Goal: Contribute content: Contribute content

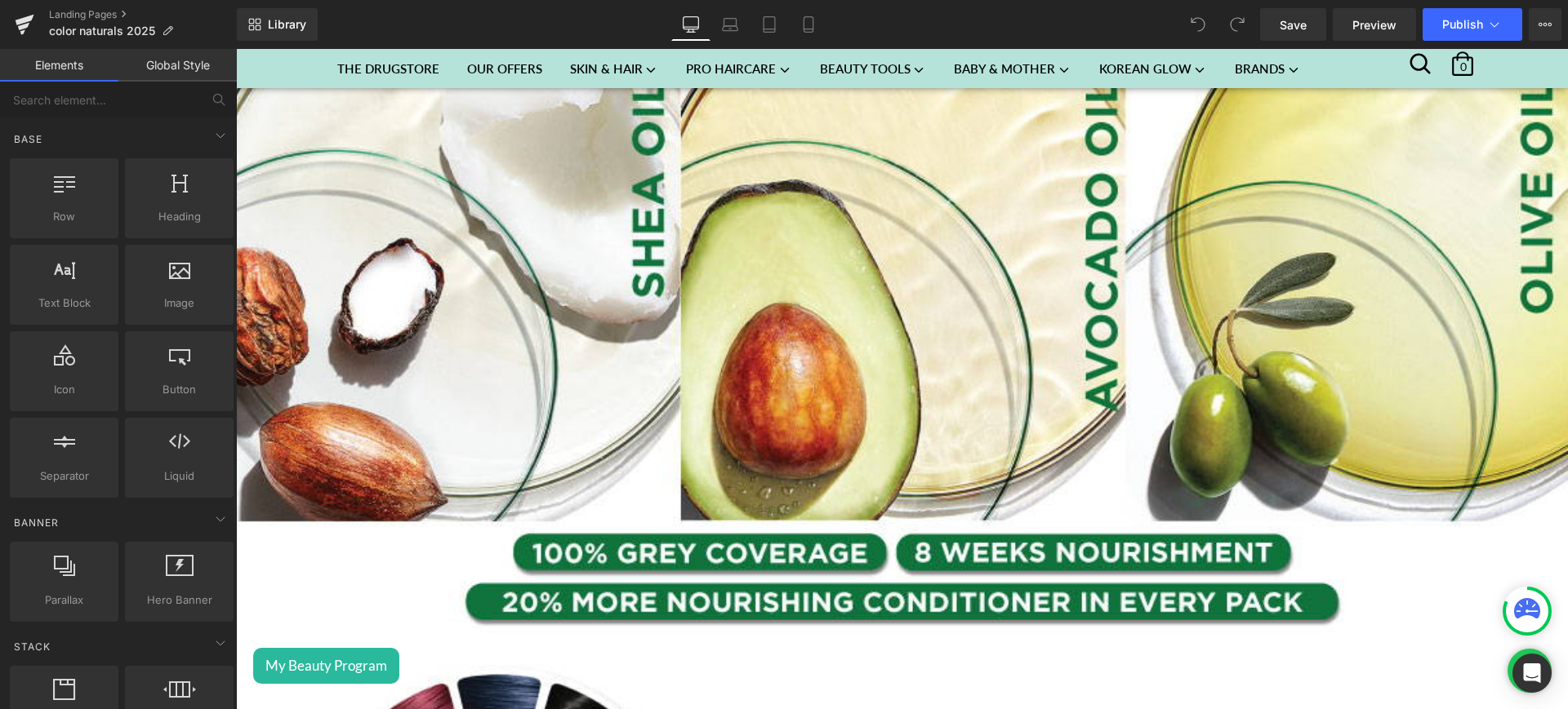
scroll to position [1803, 0]
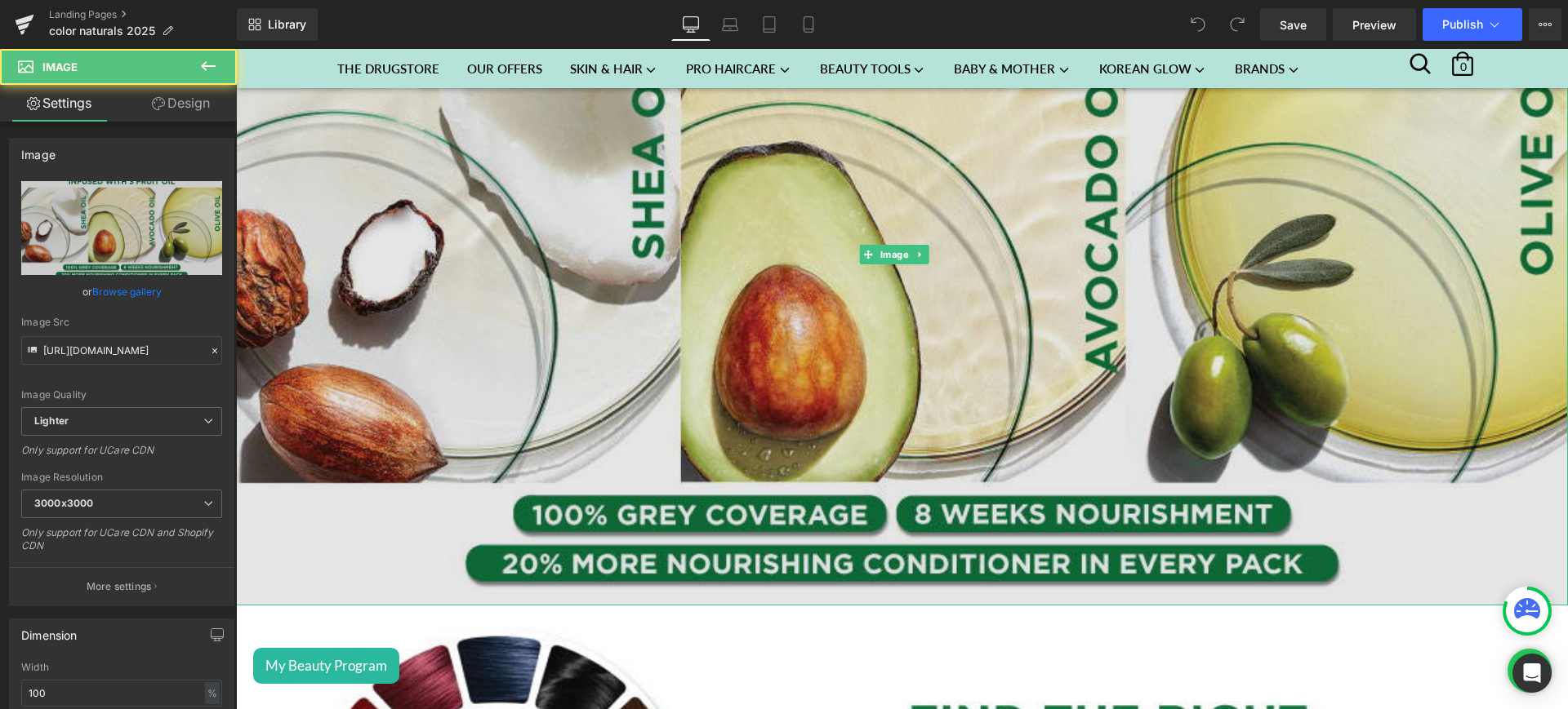
click at [563, 388] on img at bounding box center [902, 254] width 1332 height 703
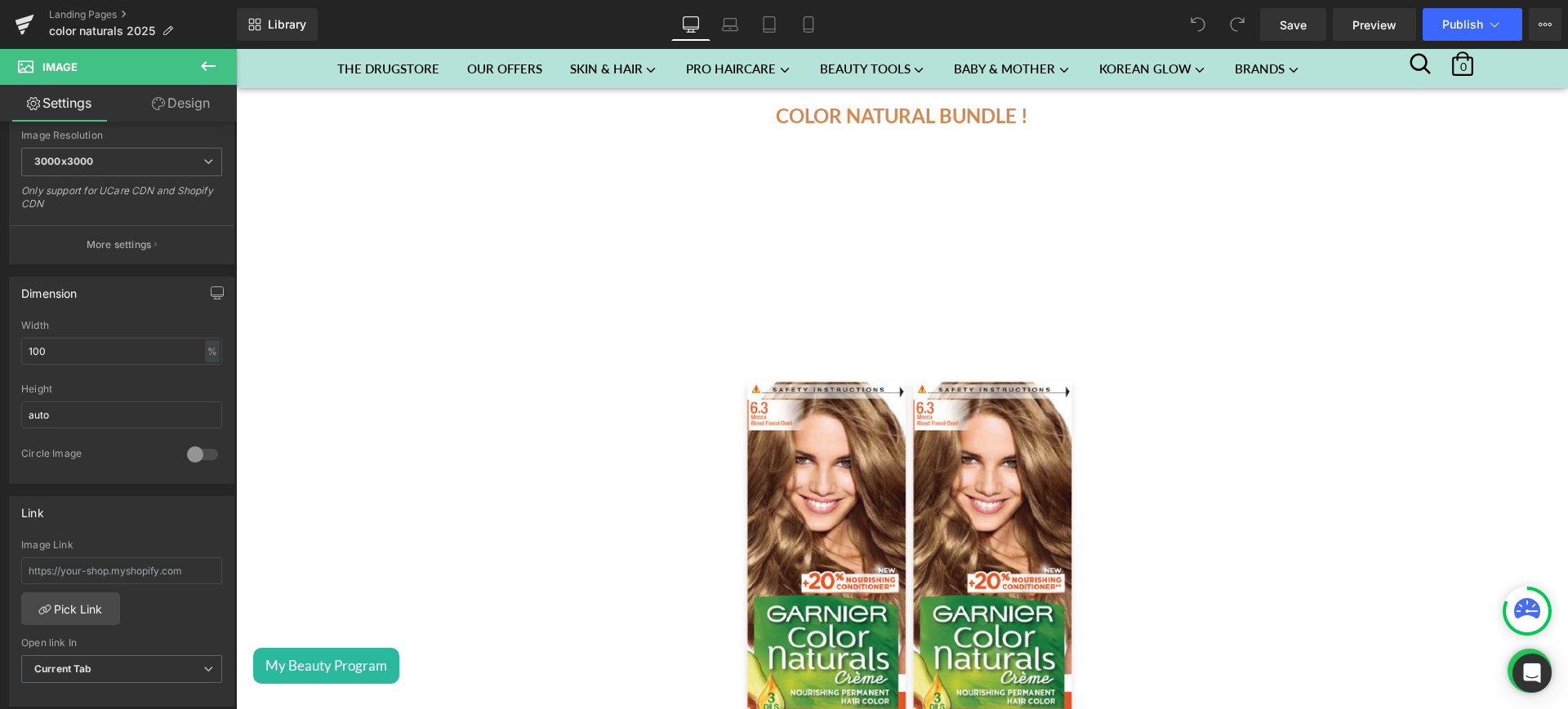
scroll to position [770, 0]
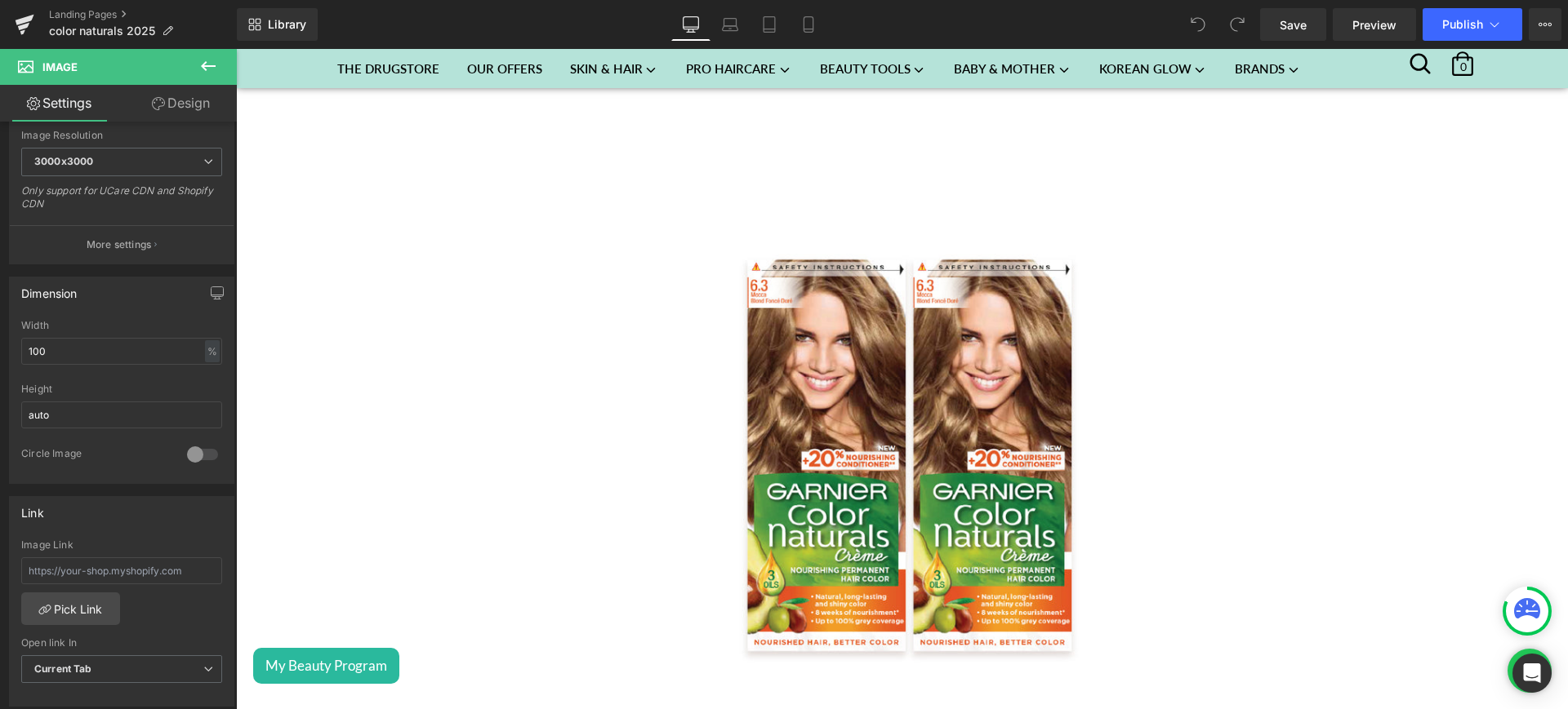
click at [714, 337] on img at bounding box center [902, 426] width 790 height 789
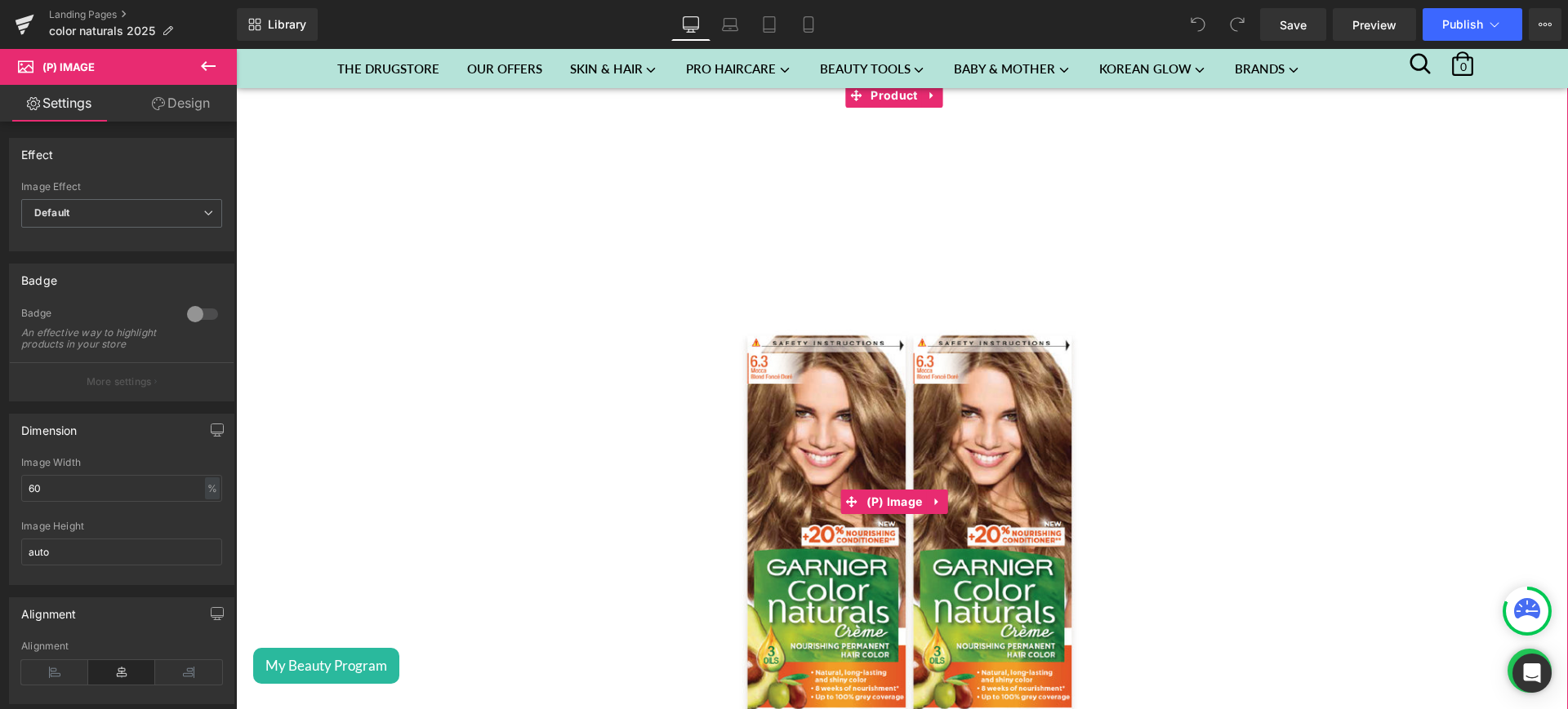
scroll to position [692, 0]
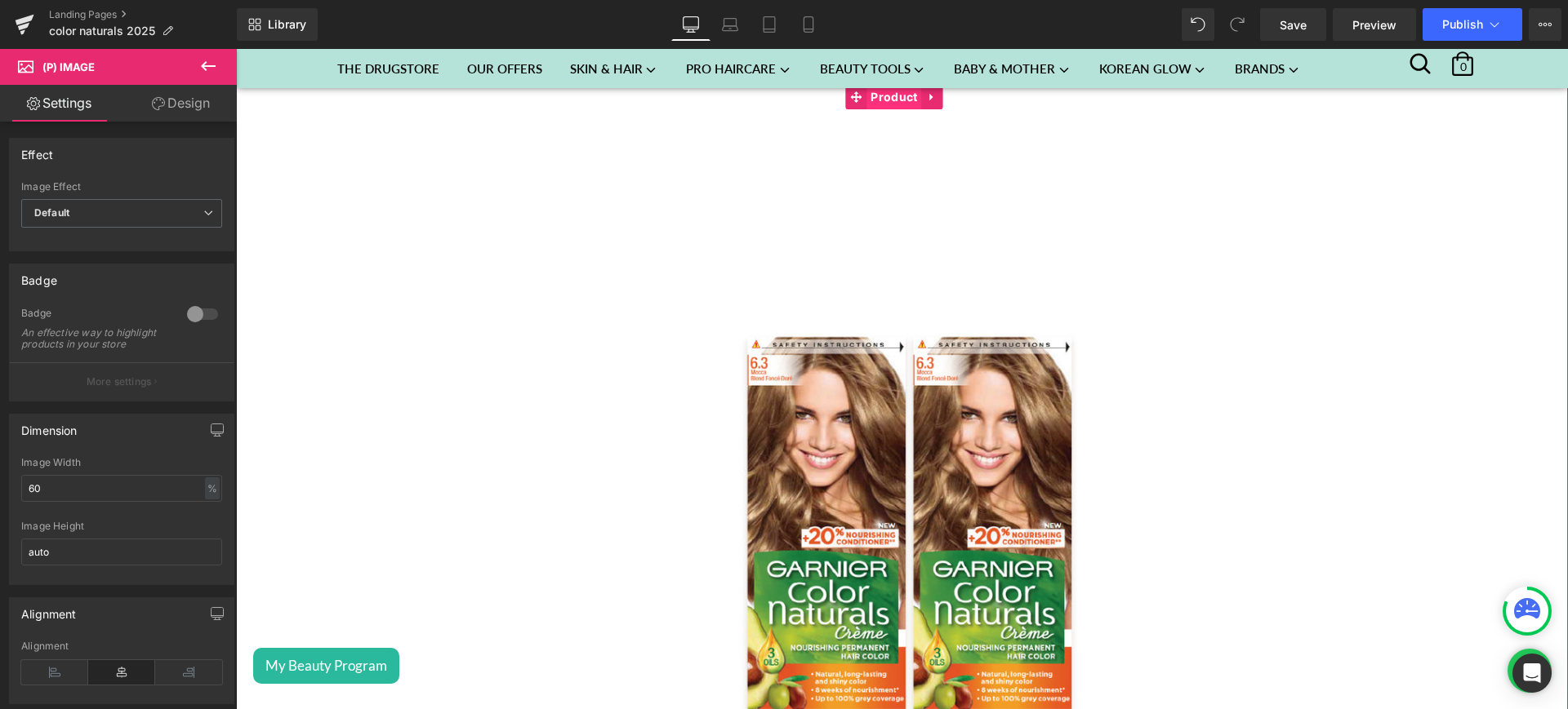
click at [888, 89] on span "Product" at bounding box center [894, 97] width 55 height 24
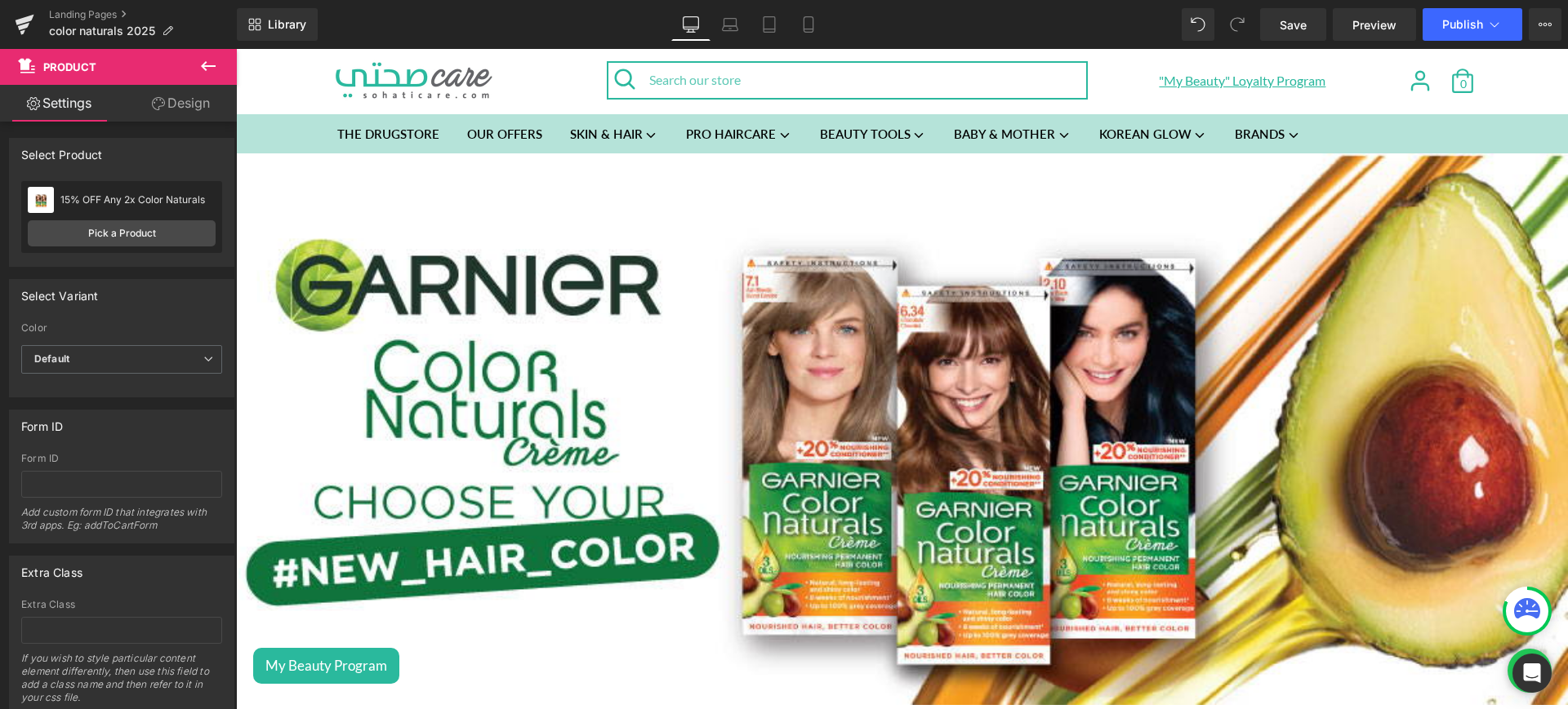
scroll to position [0, 0]
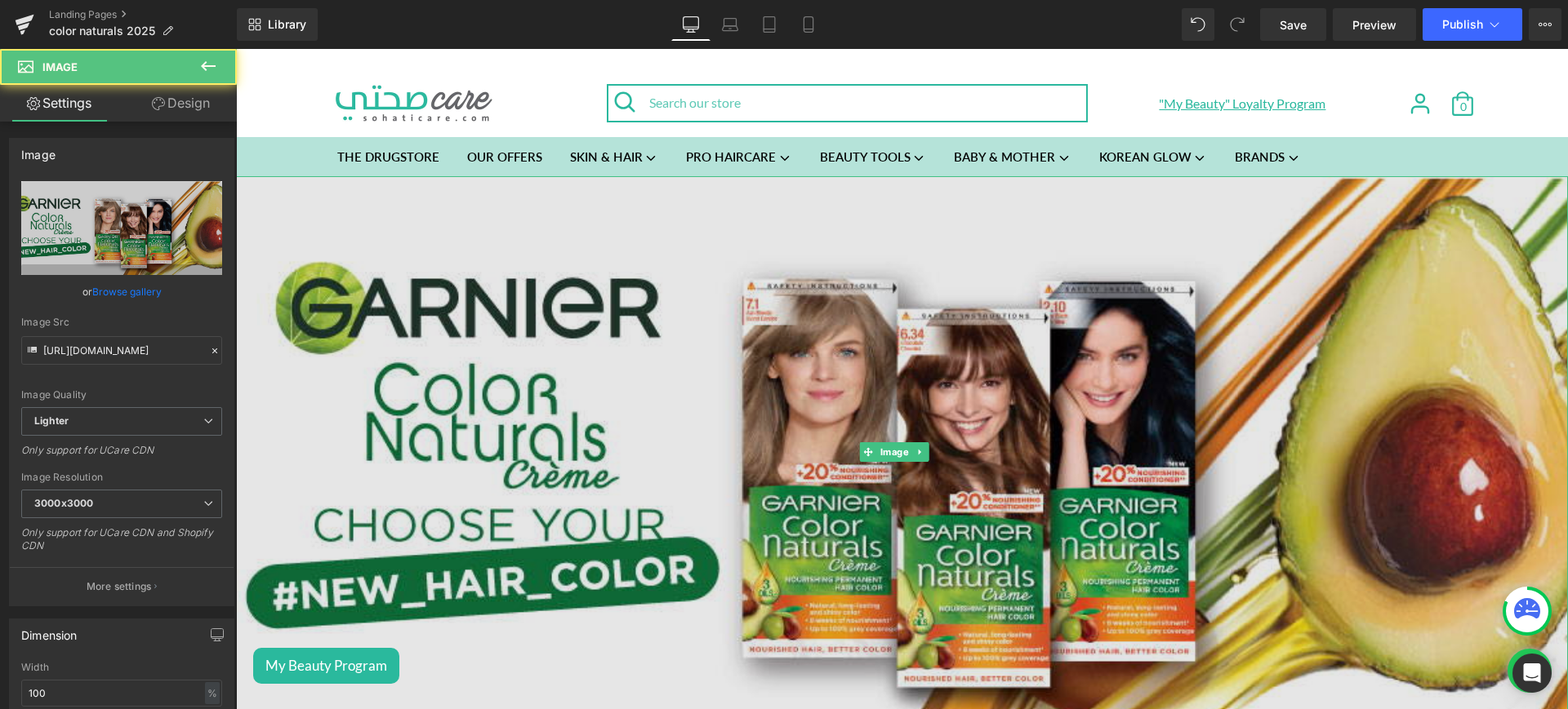
click at [616, 386] on img at bounding box center [902, 452] width 1332 height 553
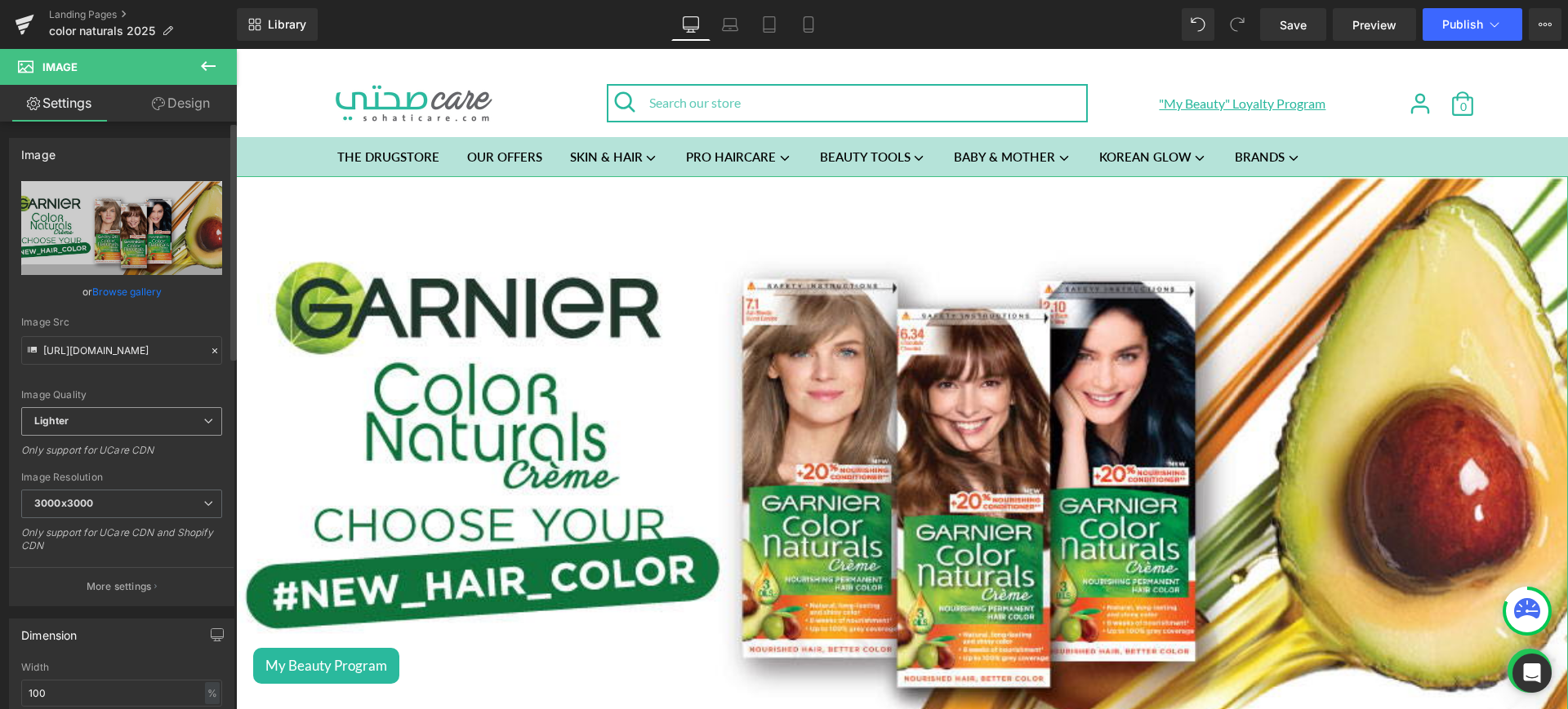
scroll to position [340, 0]
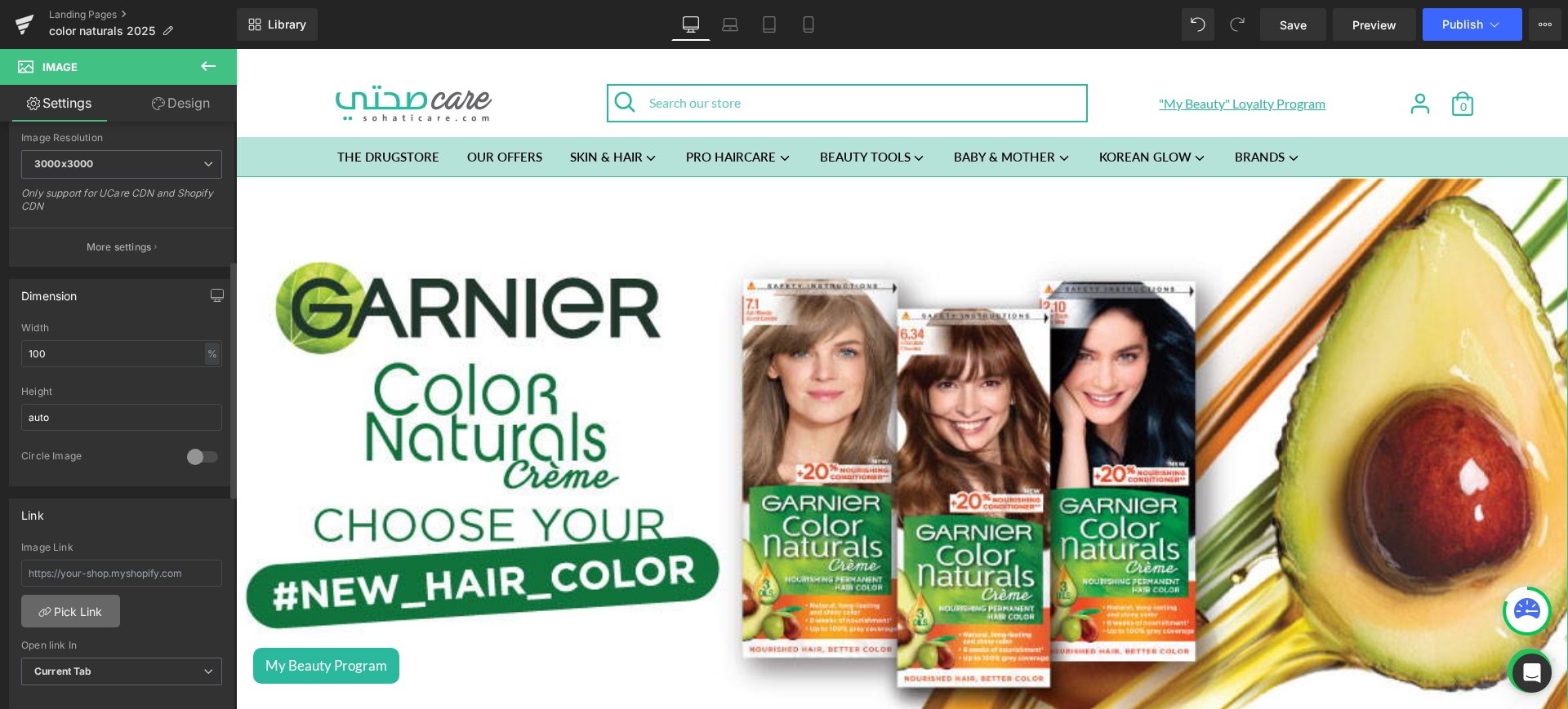
click at [90, 603] on link "Pick Link" at bounding box center [70, 611] width 99 height 33
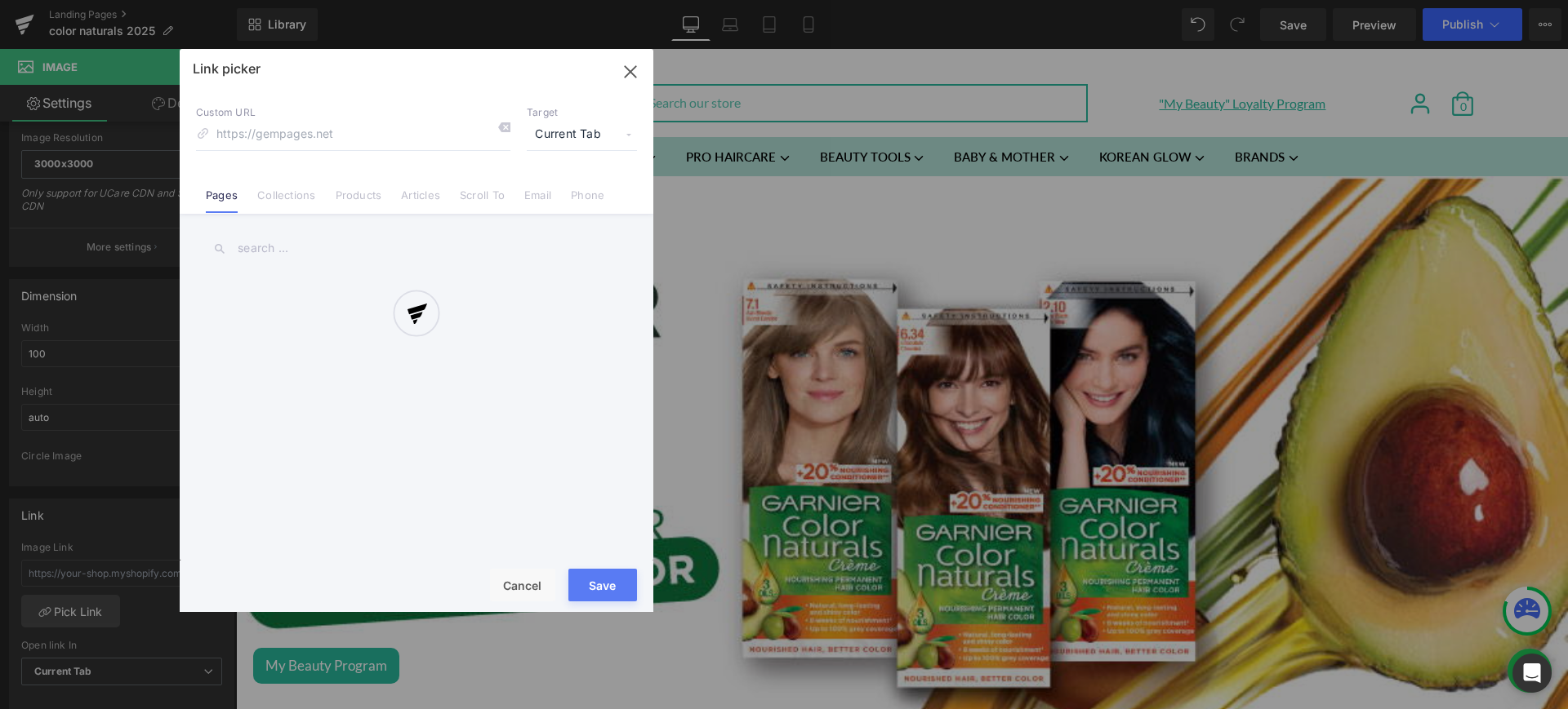
click at [292, 207] on div at bounding box center [417, 331] width 474 height 564
click at [622, 71] on div at bounding box center [417, 331] width 474 height 564
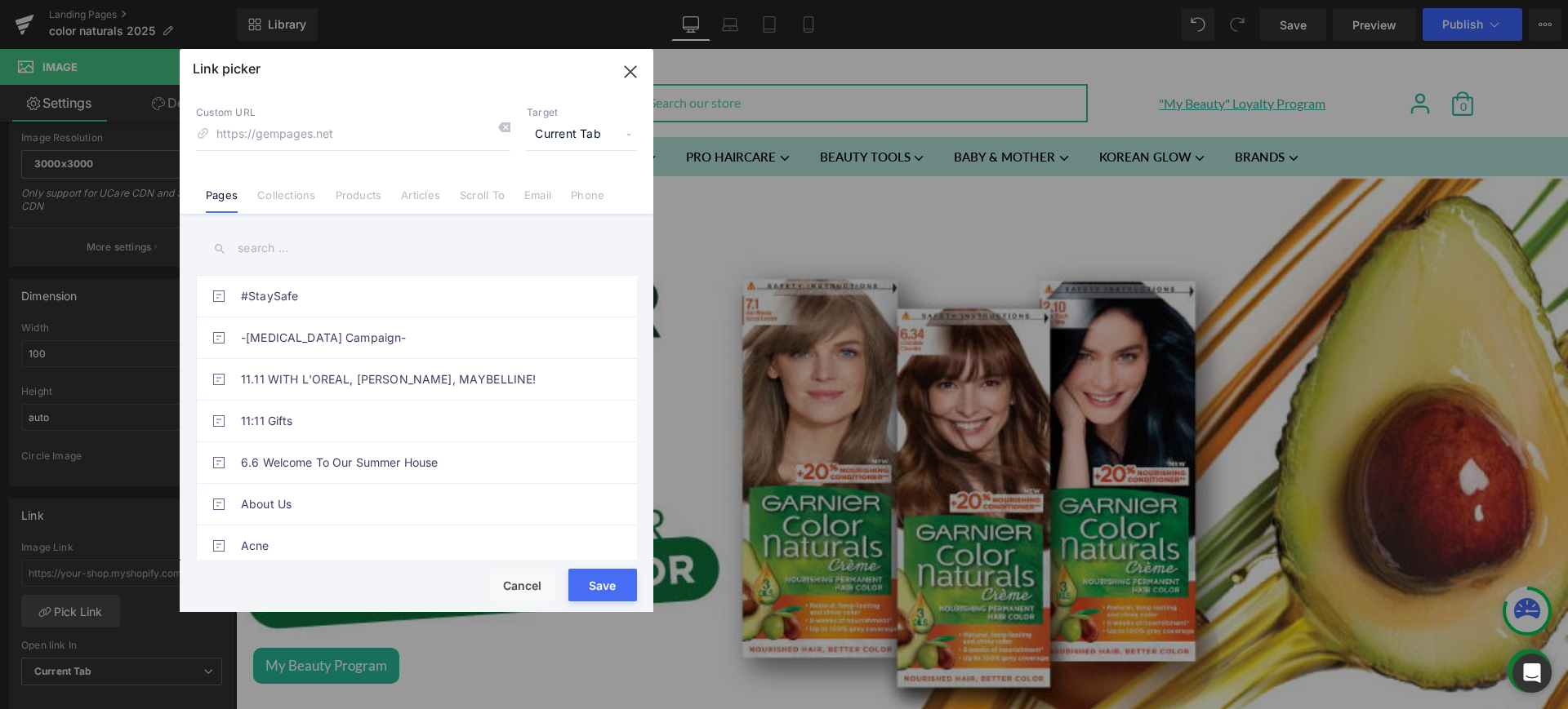
click at [637, 70] on icon "button" at bounding box center [630, 71] width 26 height 26
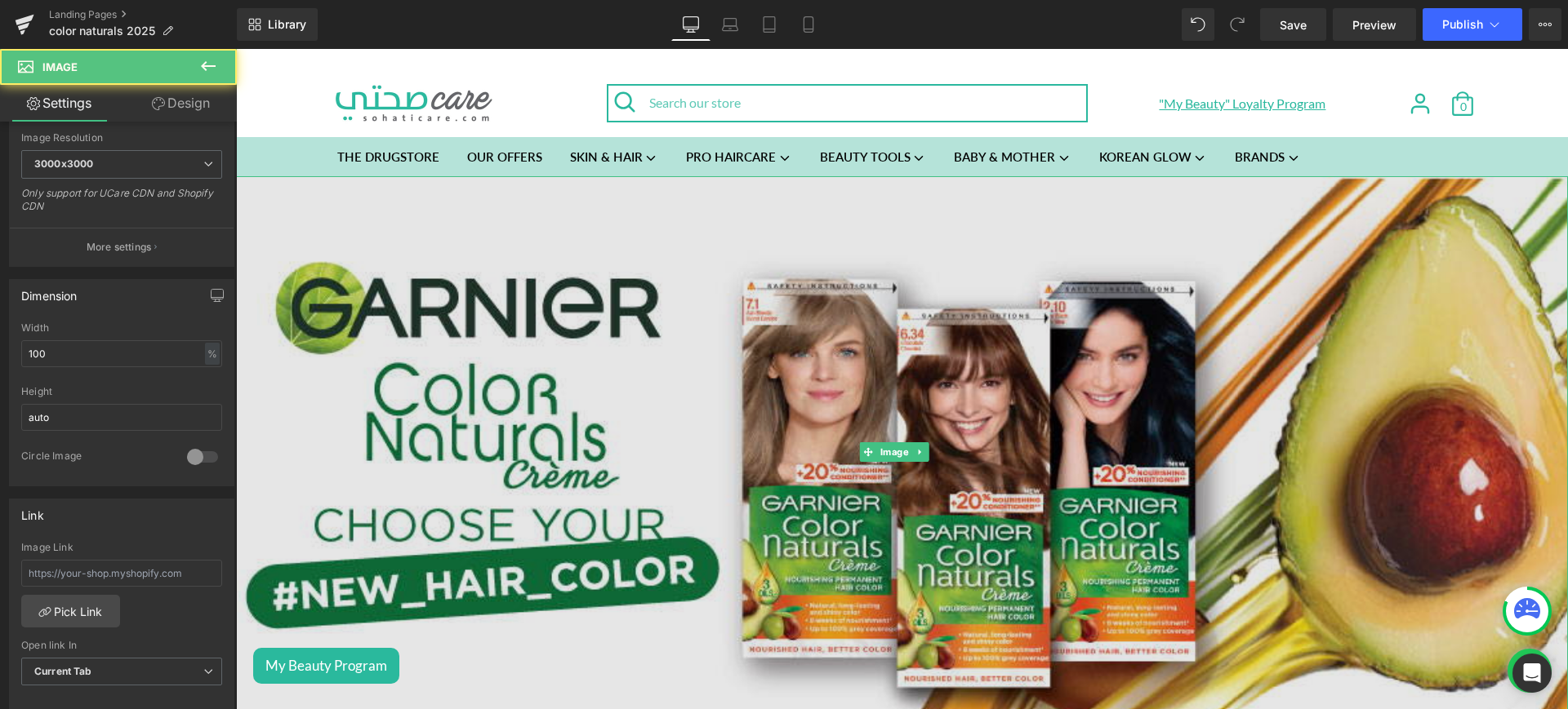
click at [650, 532] on img at bounding box center [902, 452] width 1332 height 553
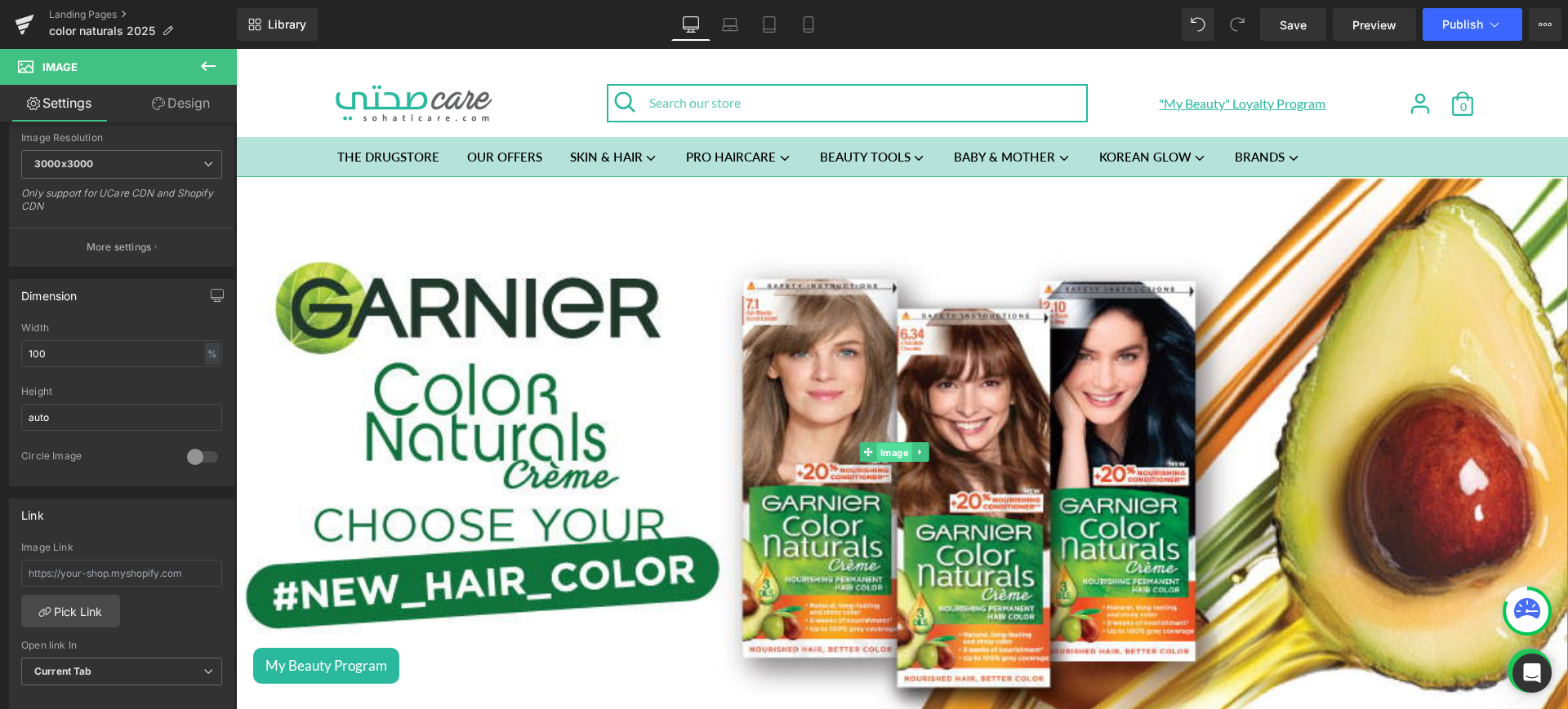
click at [893, 458] on span "Image" at bounding box center [895, 453] width 35 height 20
click at [886, 443] on span "Image" at bounding box center [895, 452] width 35 height 20
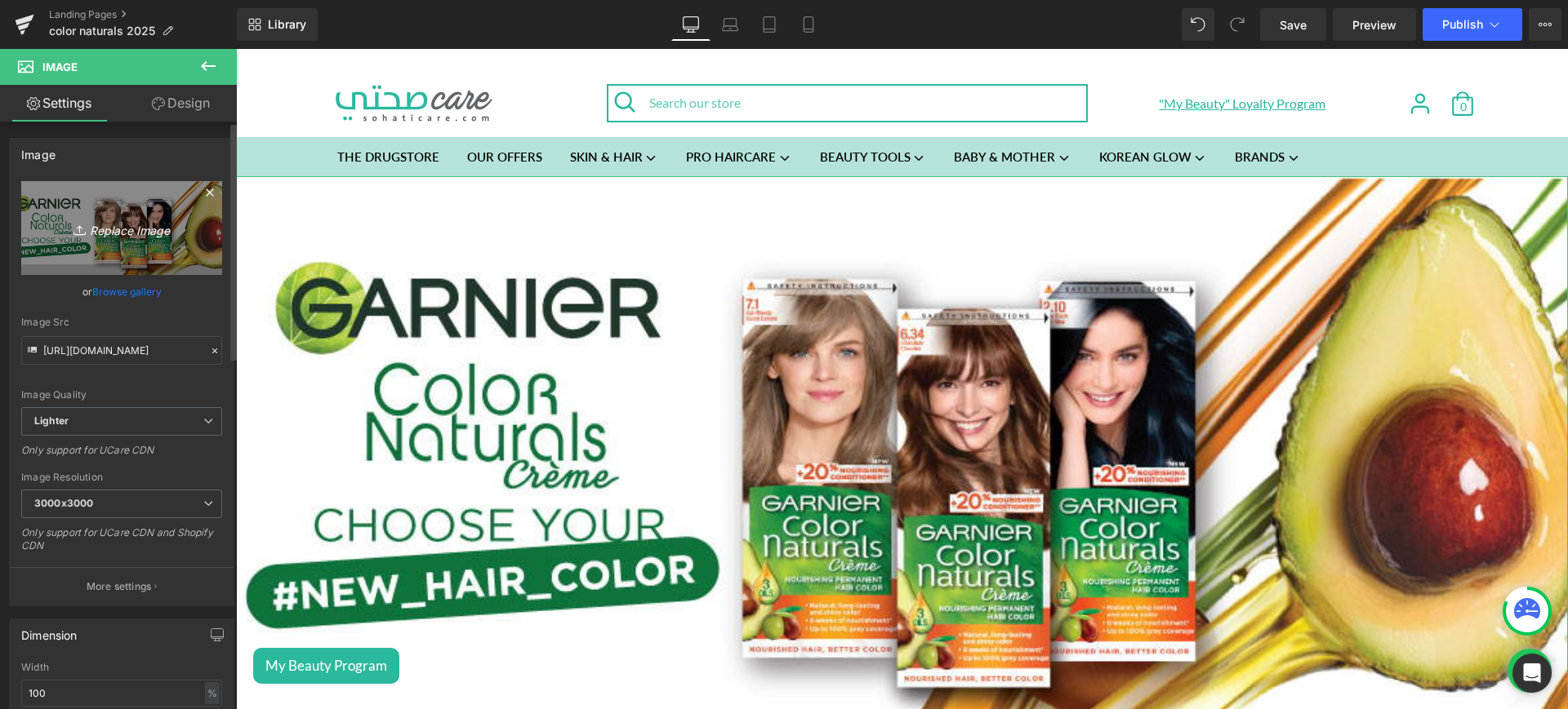
click at [127, 230] on icon "Replace Image" at bounding box center [121, 228] width 131 height 21
type input "C:\fakepath\color lp 1.jpg"
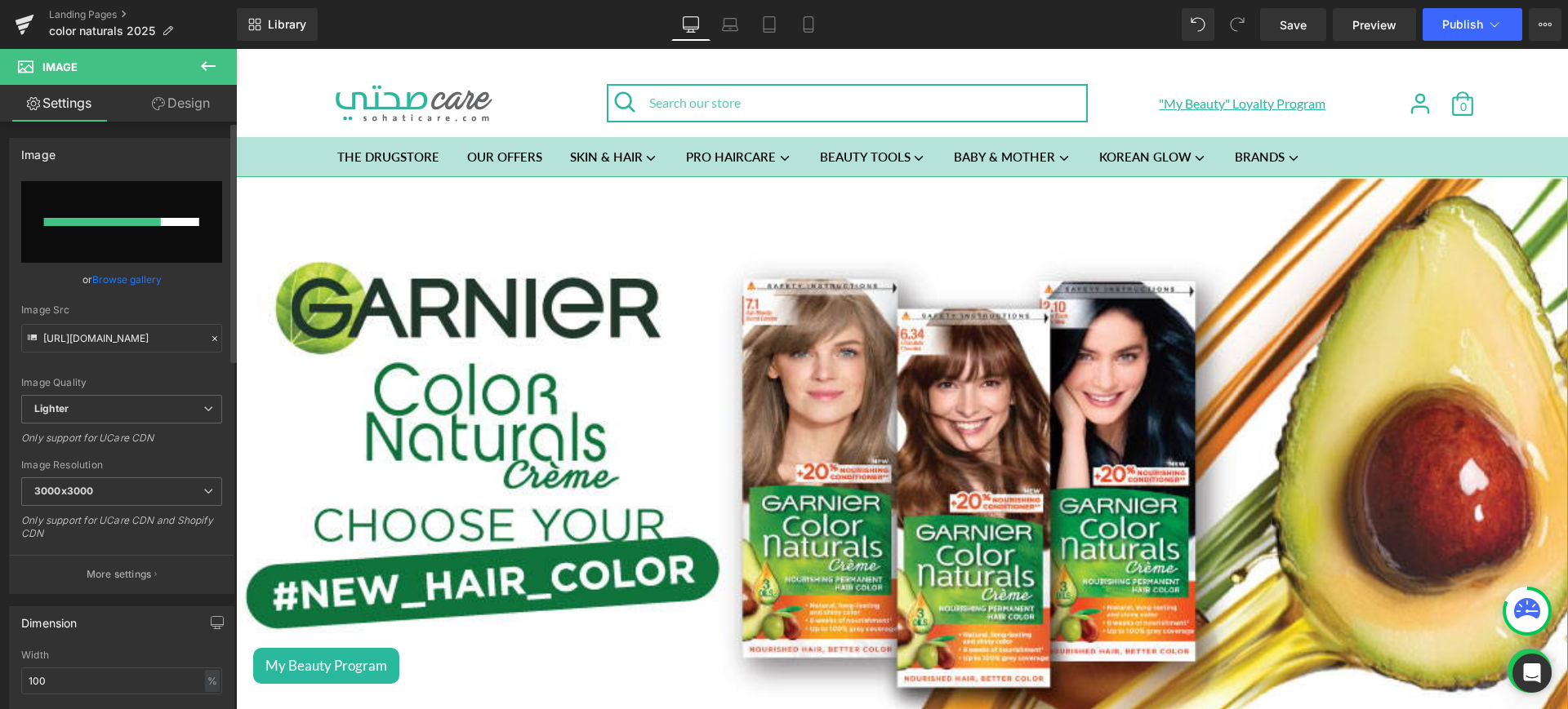
click at [152, 226] on input "file" at bounding box center [122, 222] width 201 height 81
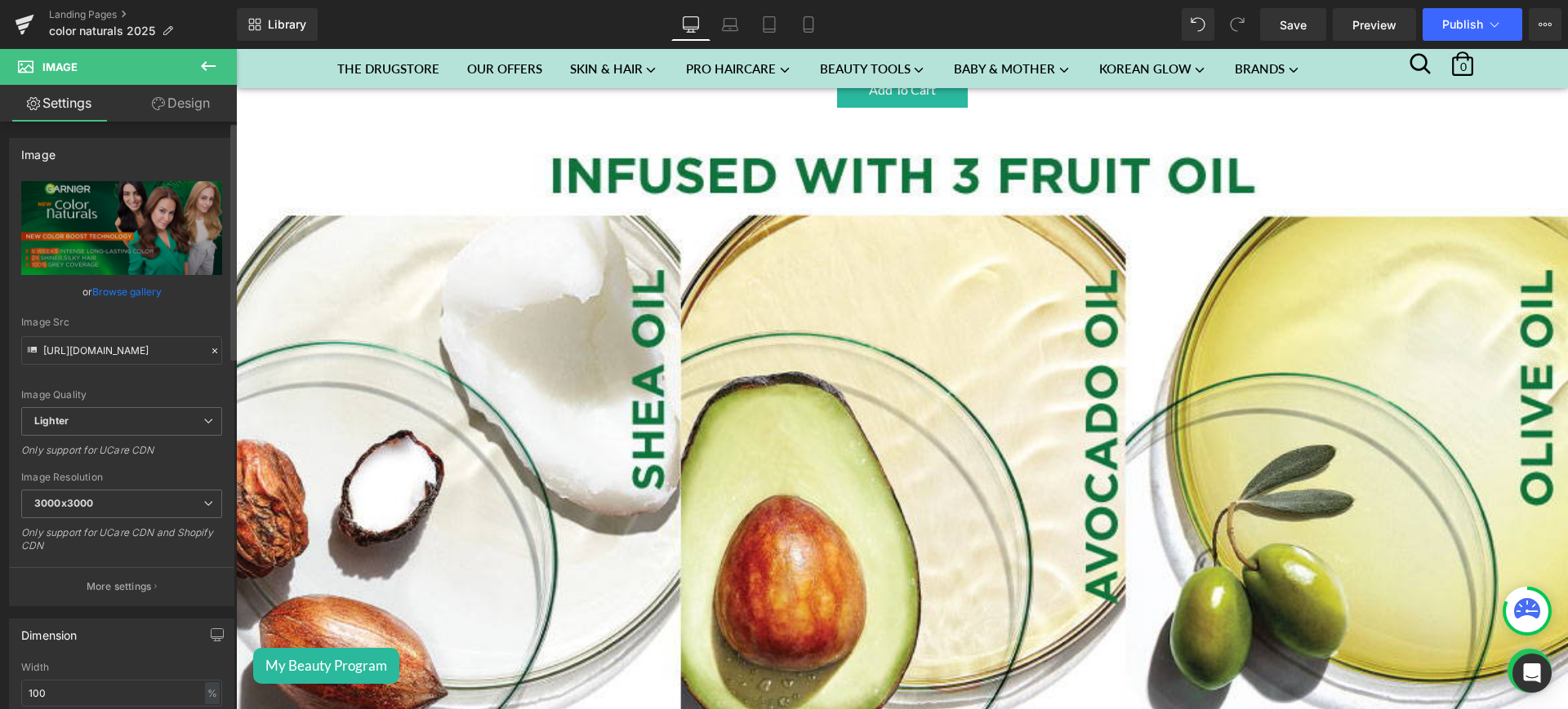
scroll to position [1686, 0]
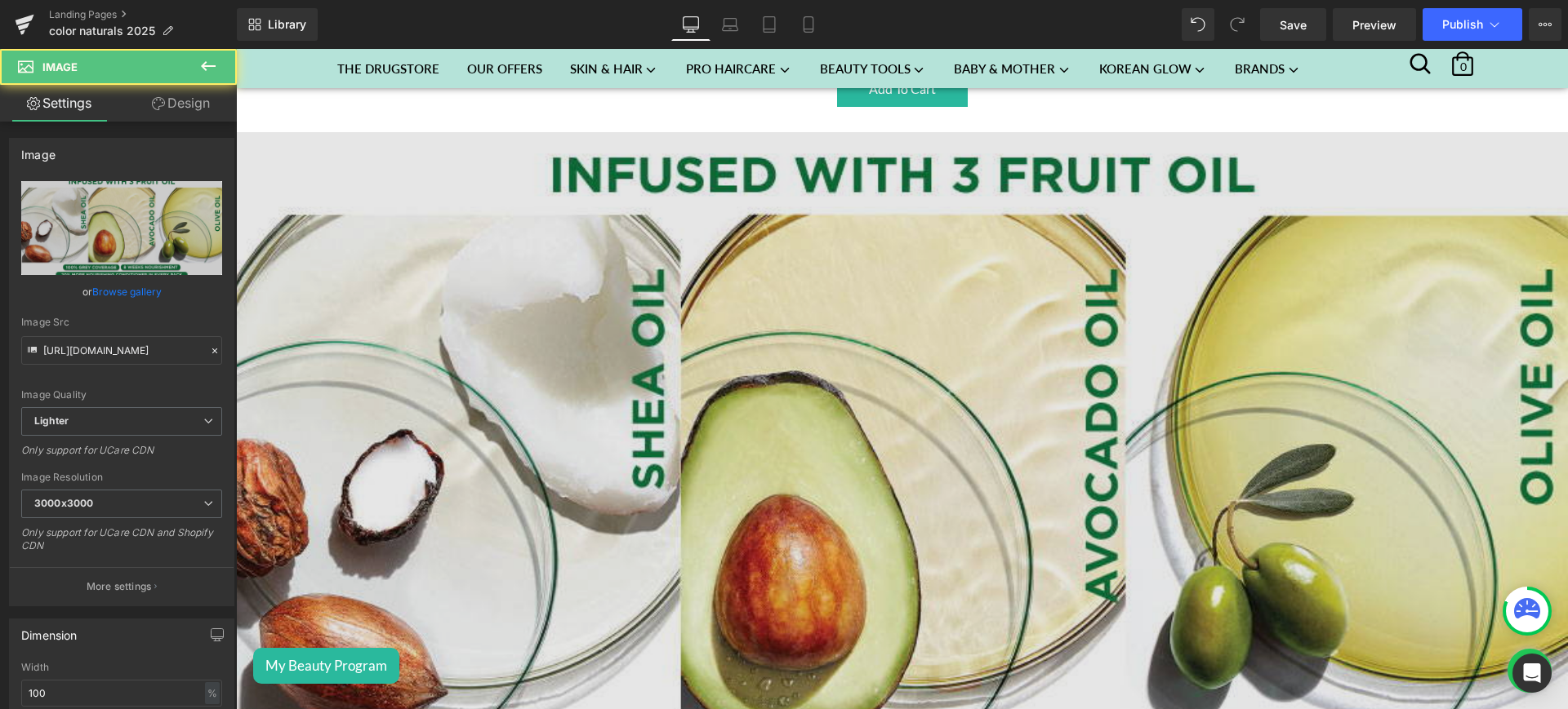
click at [727, 506] on img at bounding box center [902, 483] width 1332 height 703
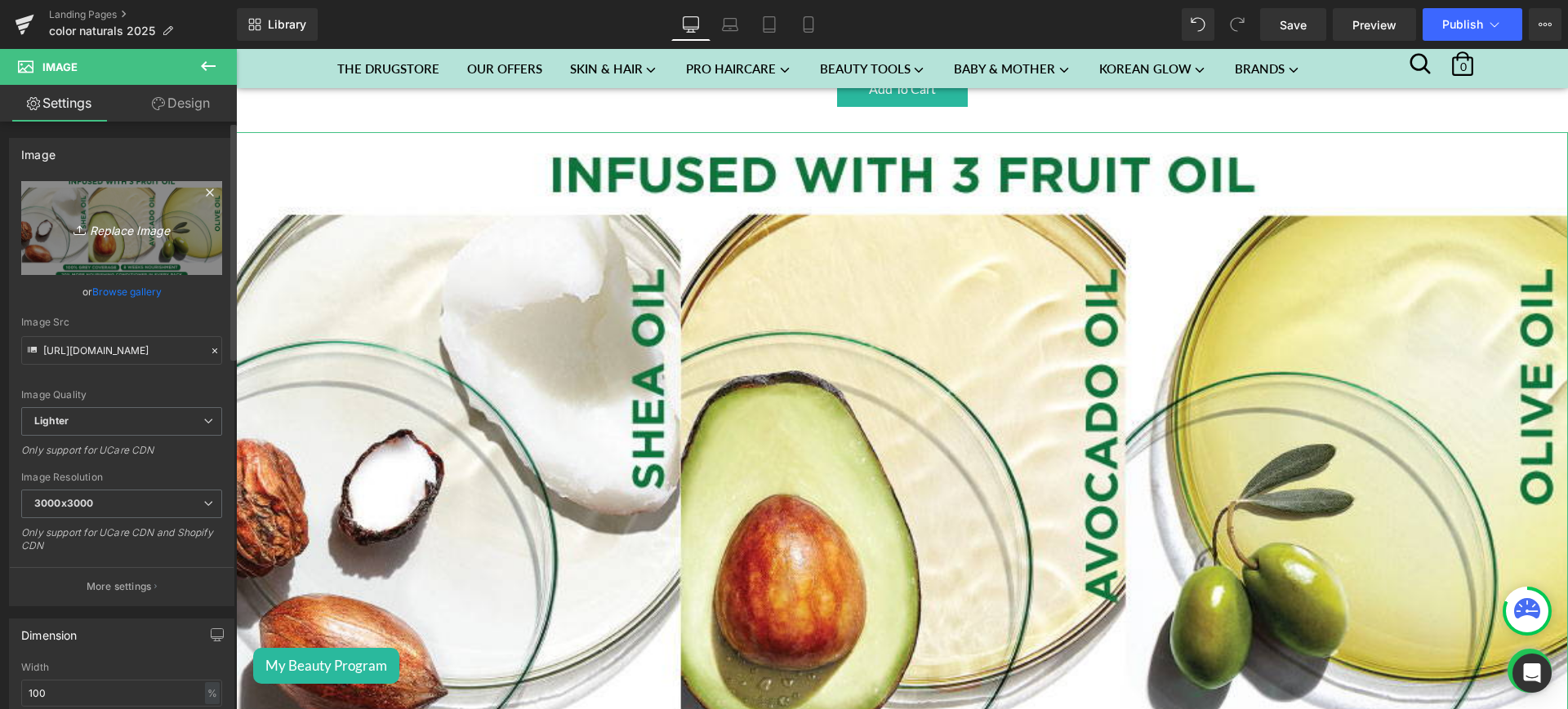
click at [127, 224] on icon "Replace Image" at bounding box center [121, 228] width 131 height 21
type input "C:\fakepath\color lp2.jpg"
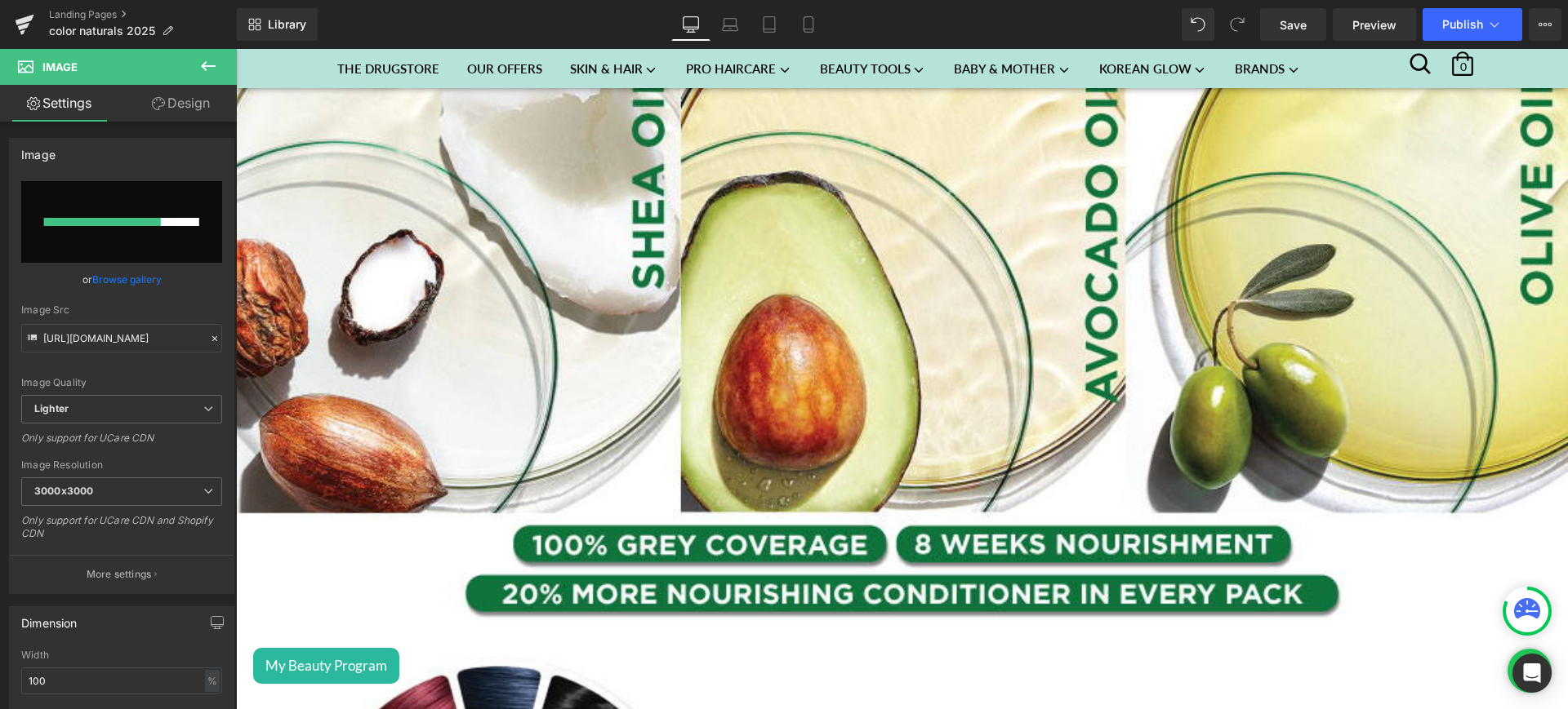
scroll to position [1775, 0]
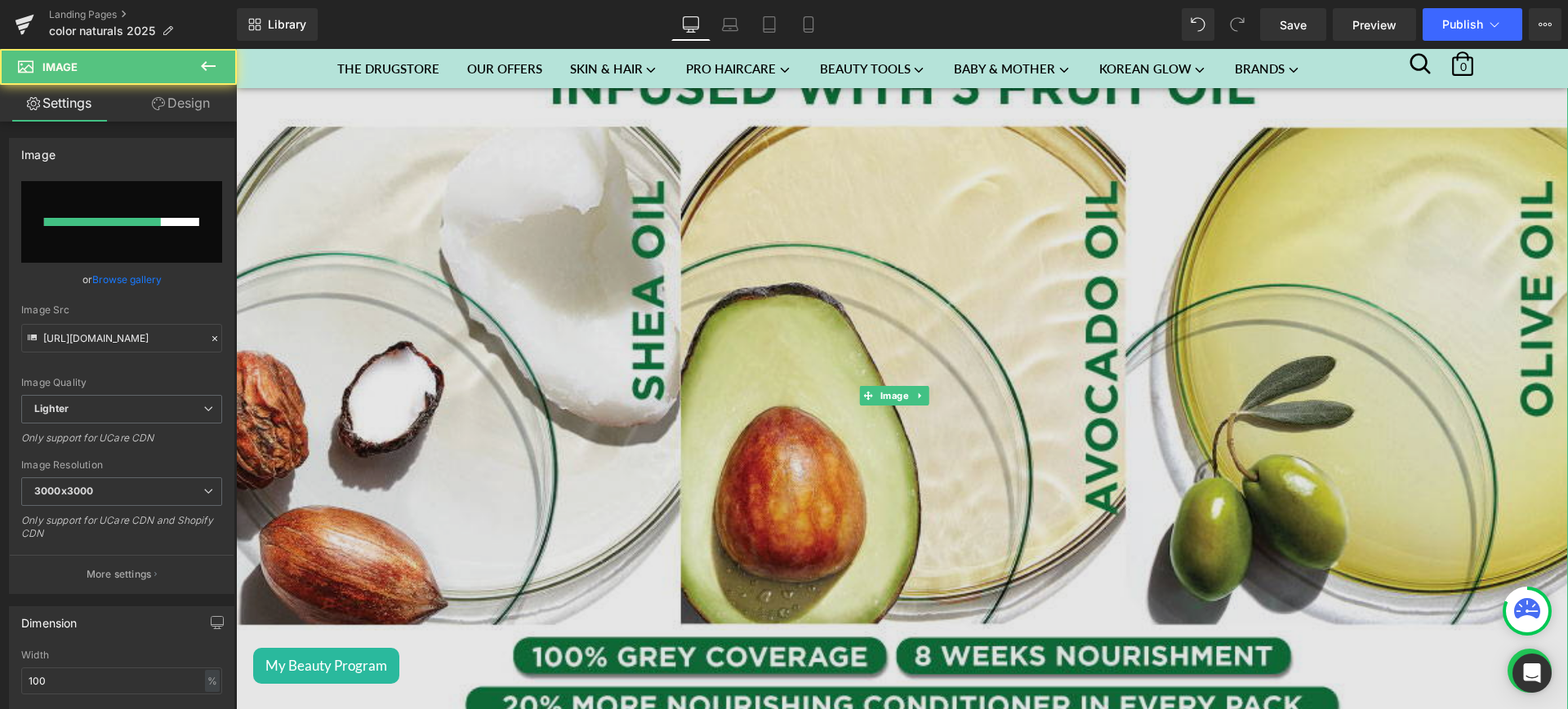
click at [604, 324] on img at bounding box center [902, 396] width 1332 height 703
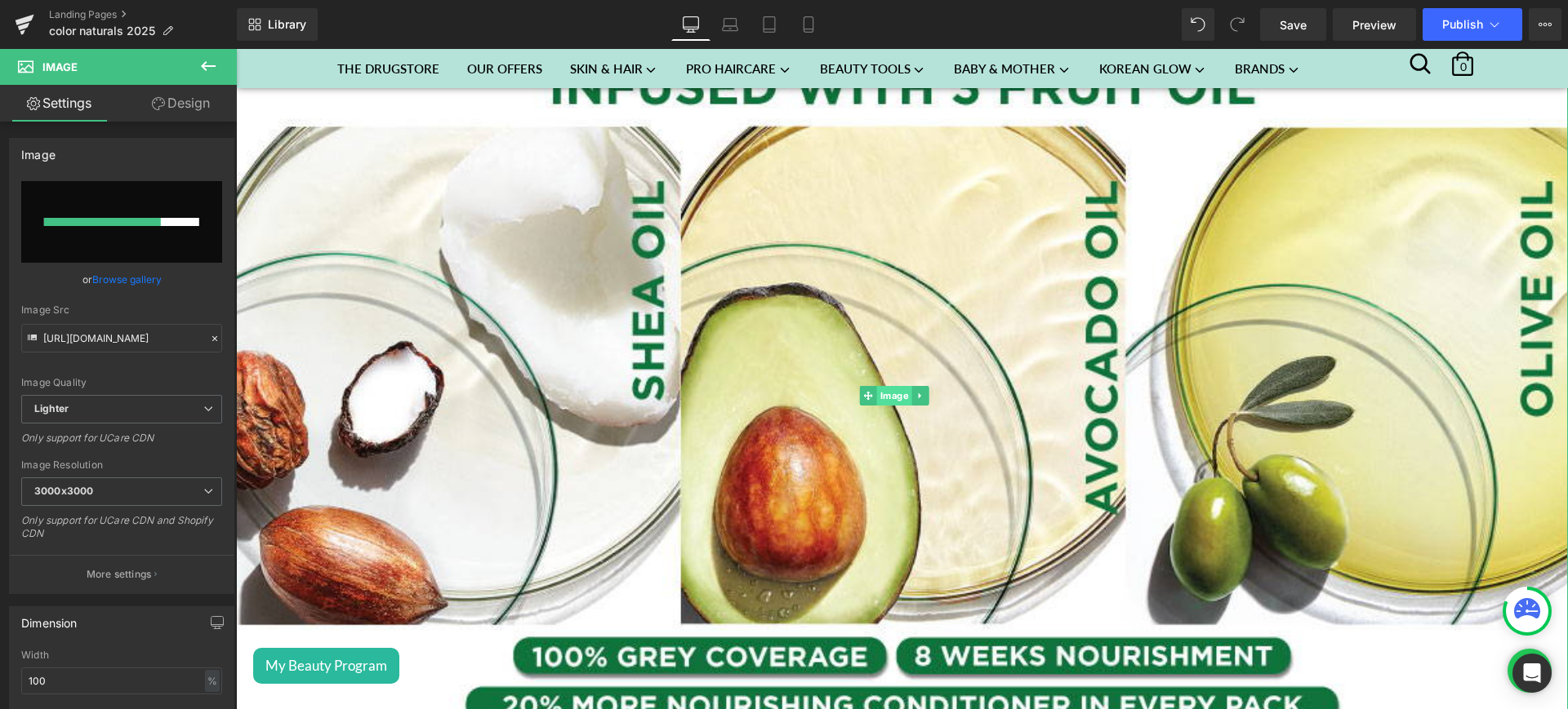
click at [897, 387] on span "Image" at bounding box center [895, 396] width 35 height 20
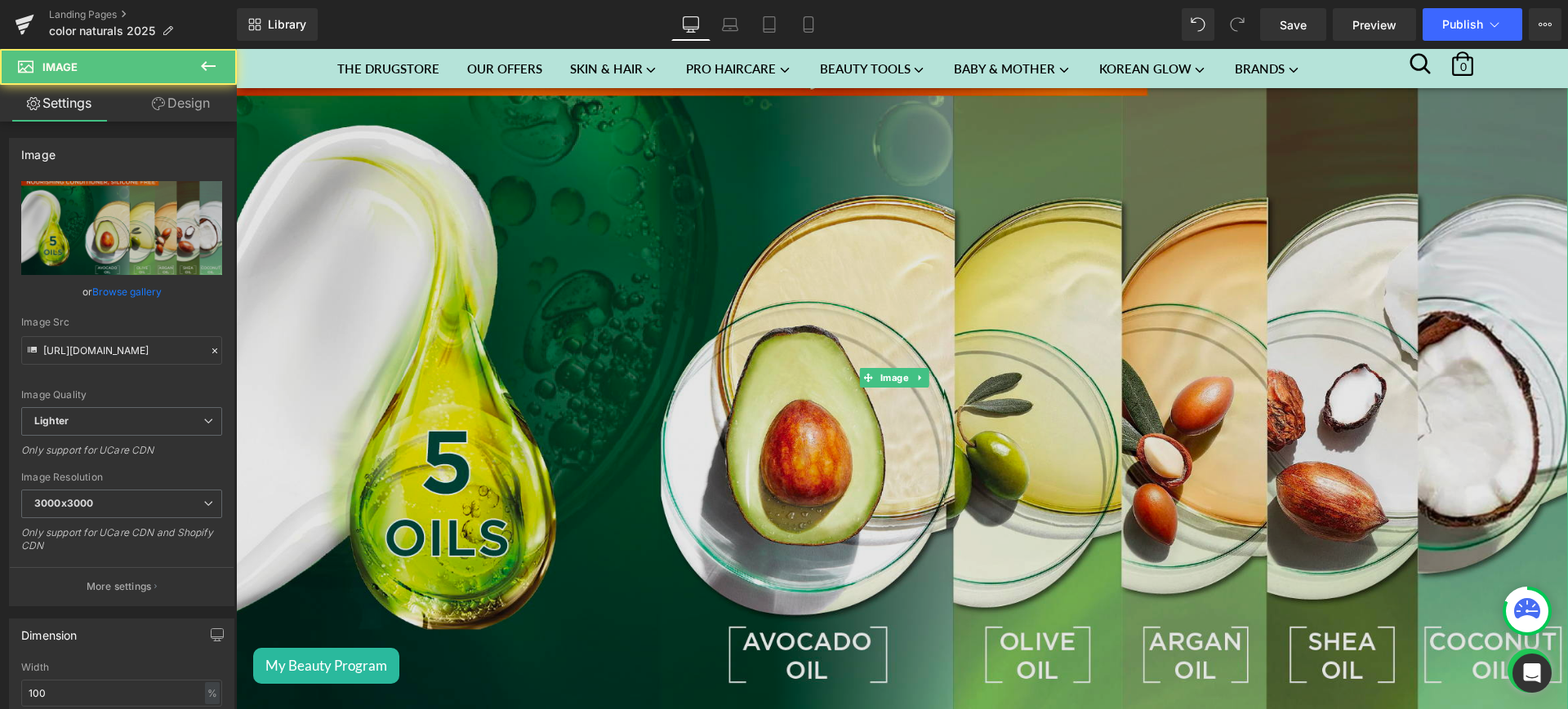
click at [569, 430] on img at bounding box center [902, 378] width 1332 height 667
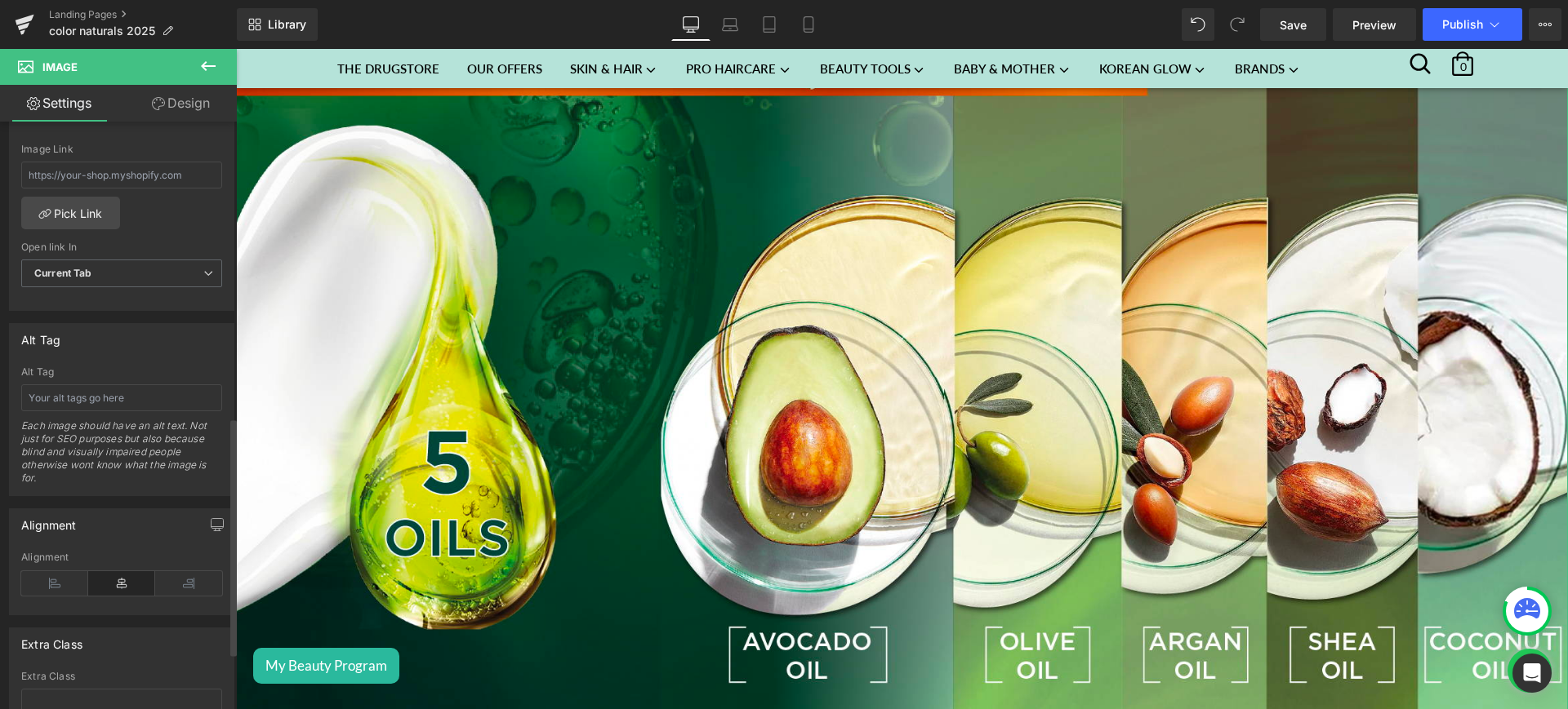
scroll to position [739, 0]
click at [61, 208] on link "Pick Link" at bounding box center [70, 212] width 99 height 33
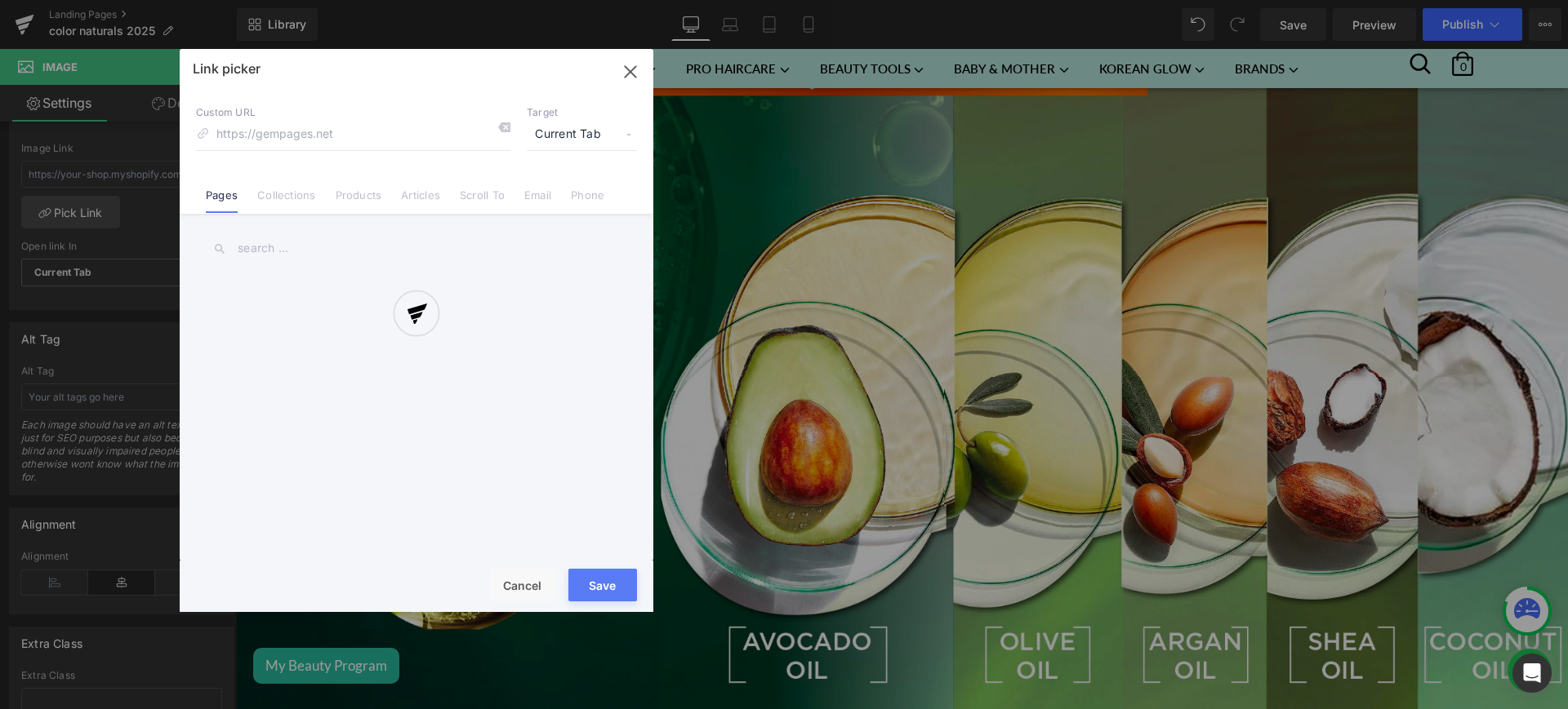
click at [287, 193] on div at bounding box center [417, 331] width 474 height 564
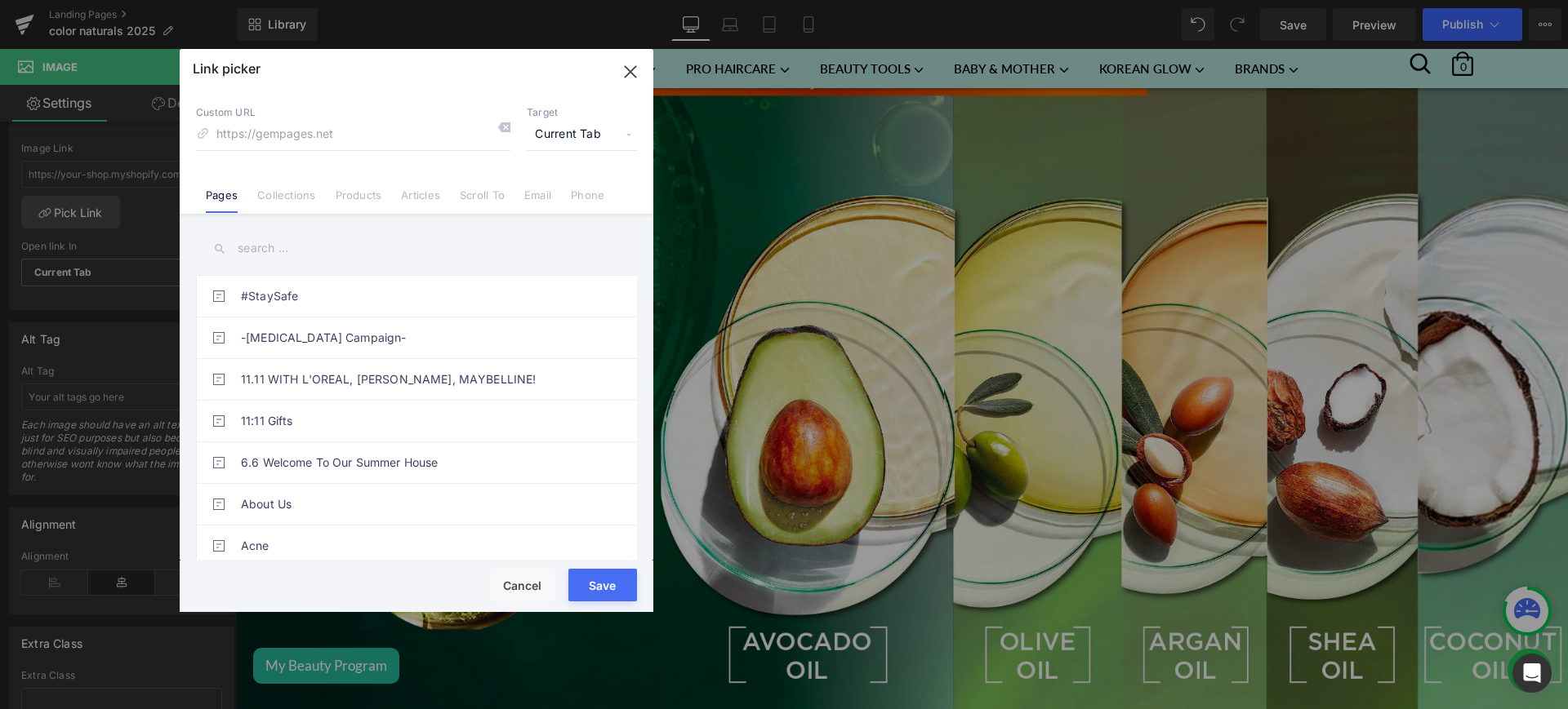
click at [286, 201] on link "Collections" at bounding box center [286, 201] width 58 height 24
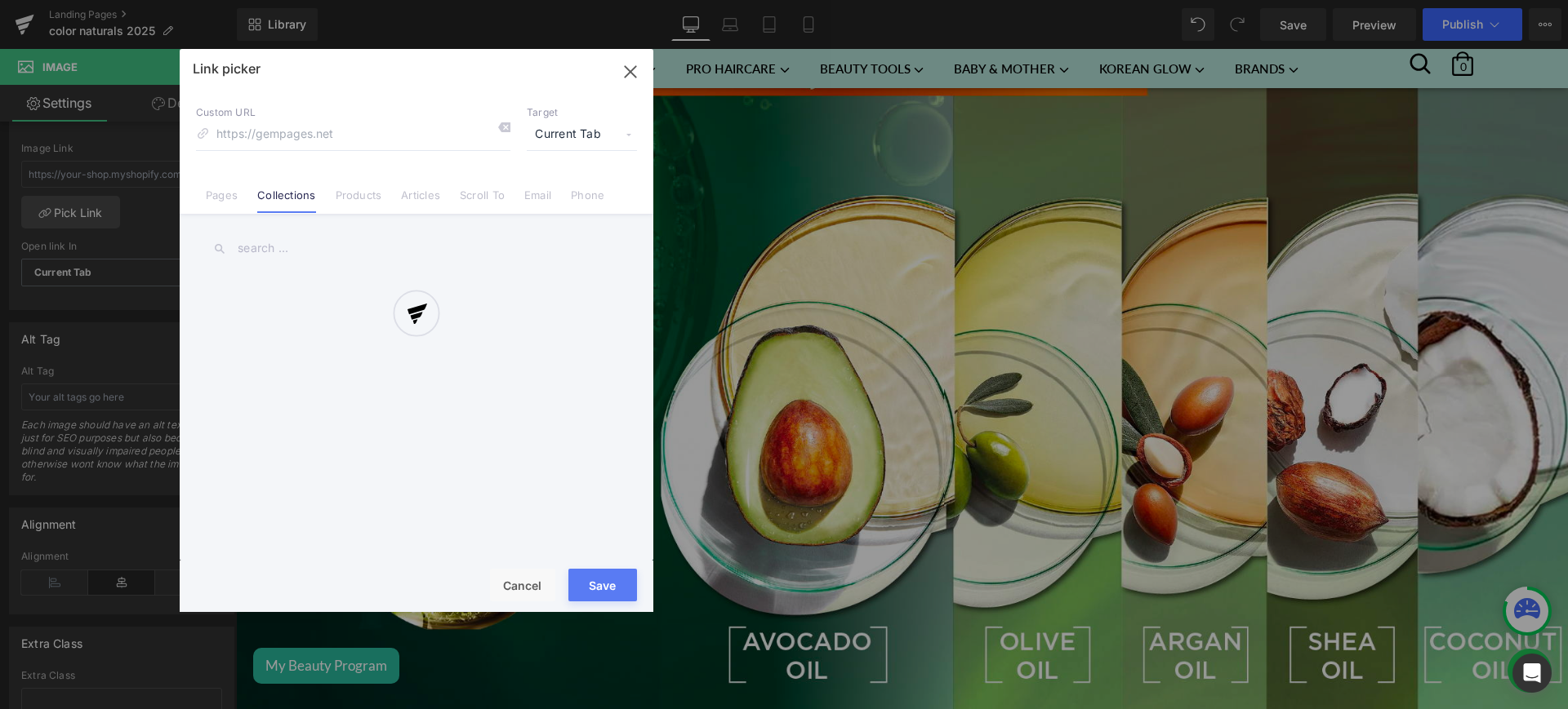
click at [268, 253] on div at bounding box center [417, 331] width 474 height 564
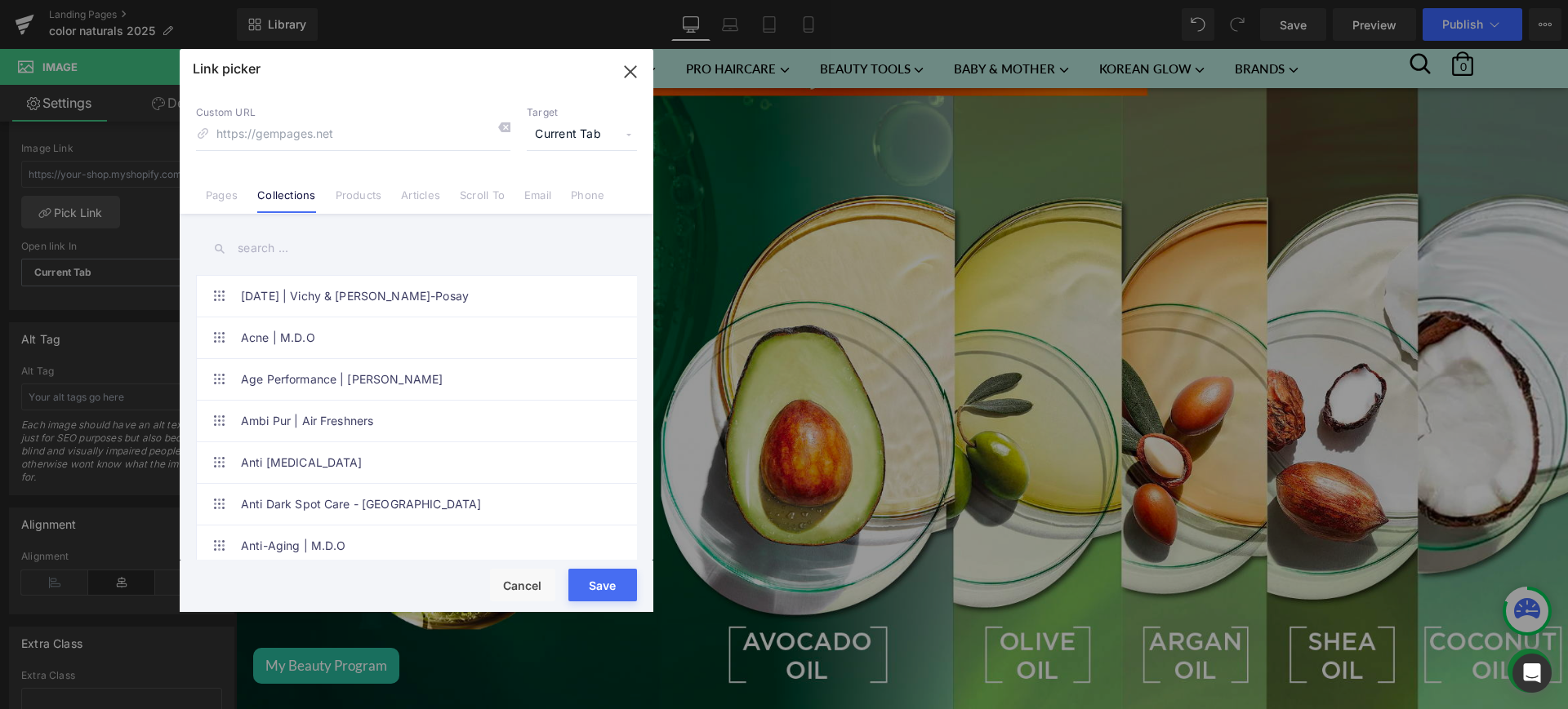
click at [253, 244] on input "text" at bounding box center [417, 248] width 441 height 37
click at [288, 245] on input "color" at bounding box center [417, 248] width 441 height 37
paste input "Color Naturals"
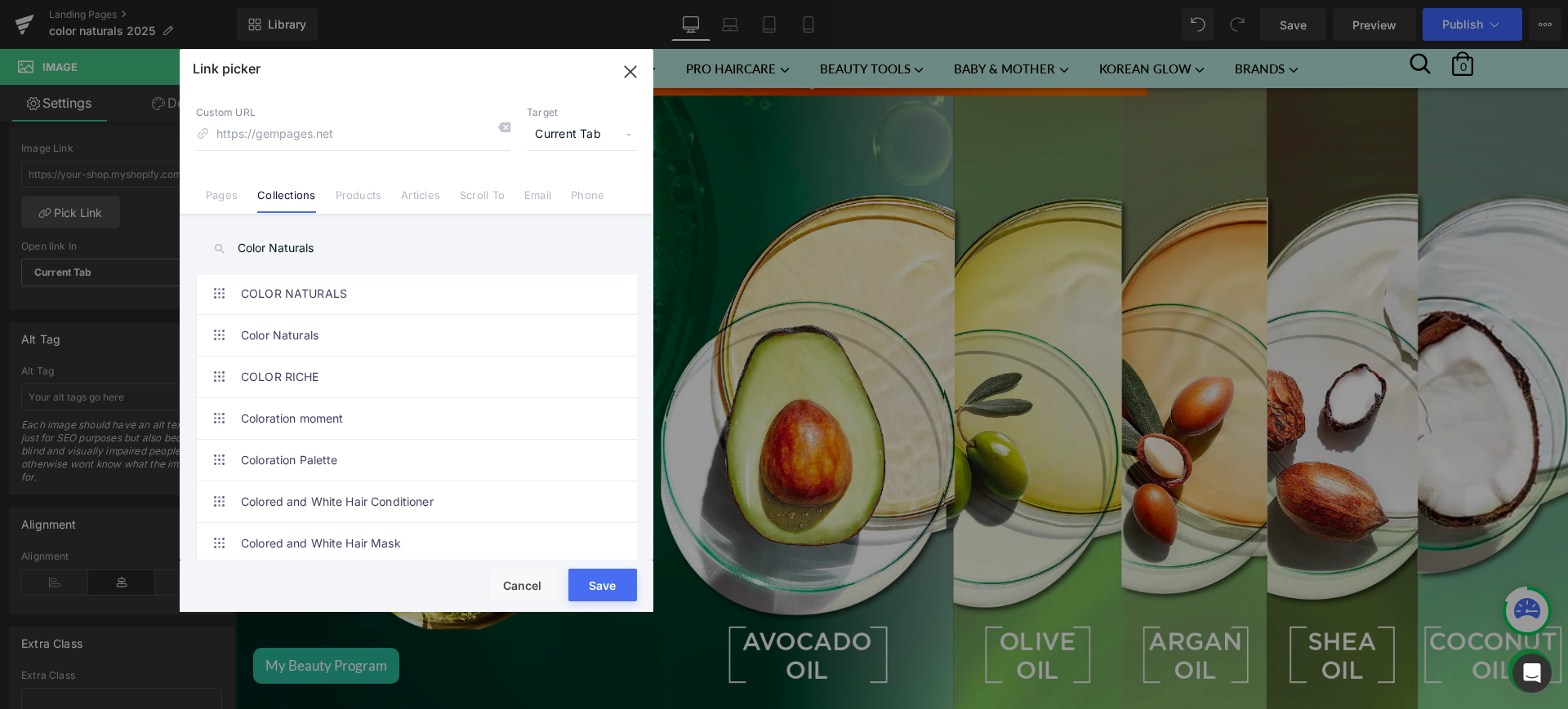
scroll to position [0, 0]
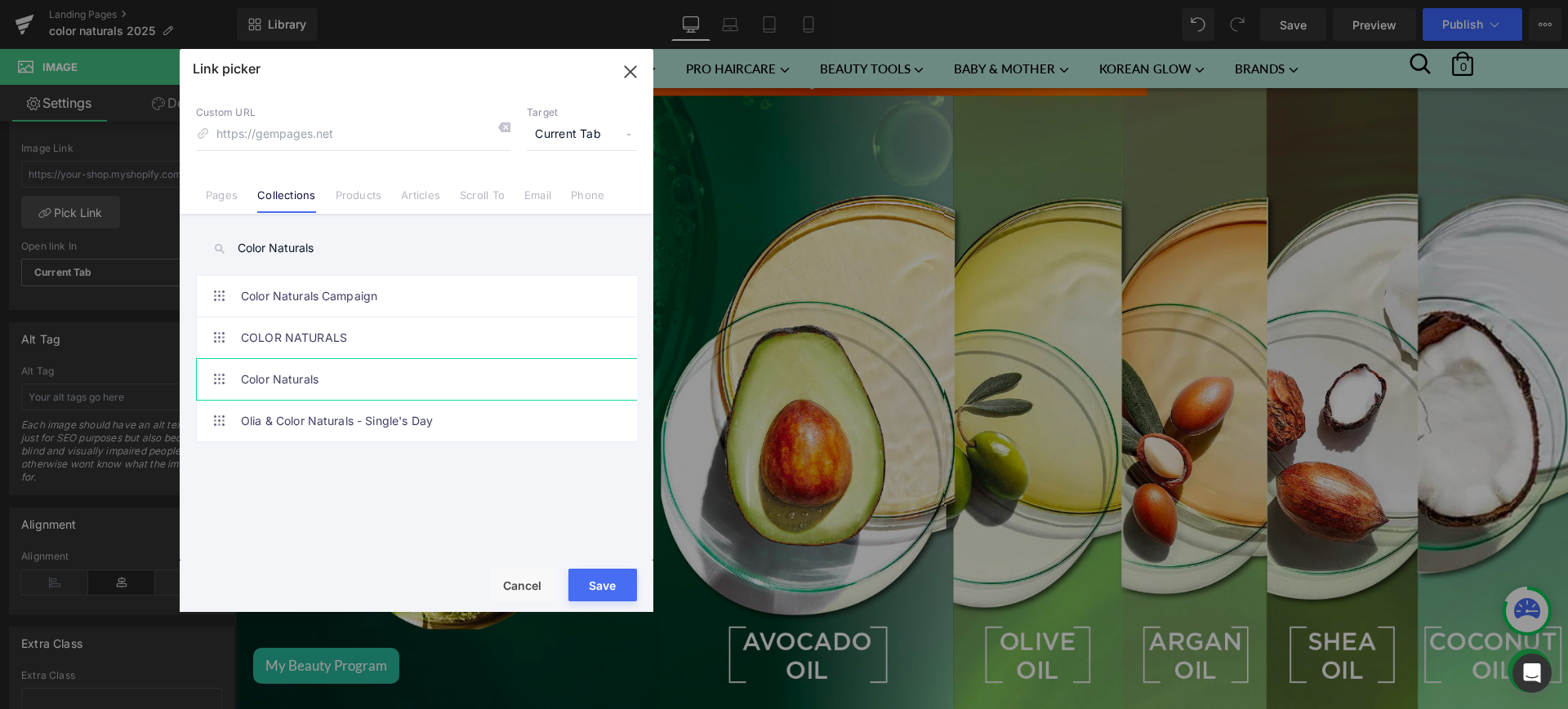
type input "Color Naturals"
click at [317, 383] on link "Color Naturals" at bounding box center [421, 379] width 360 height 41
click at [613, 584] on button "Save" at bounding box center [603, 585] width 69 height 33
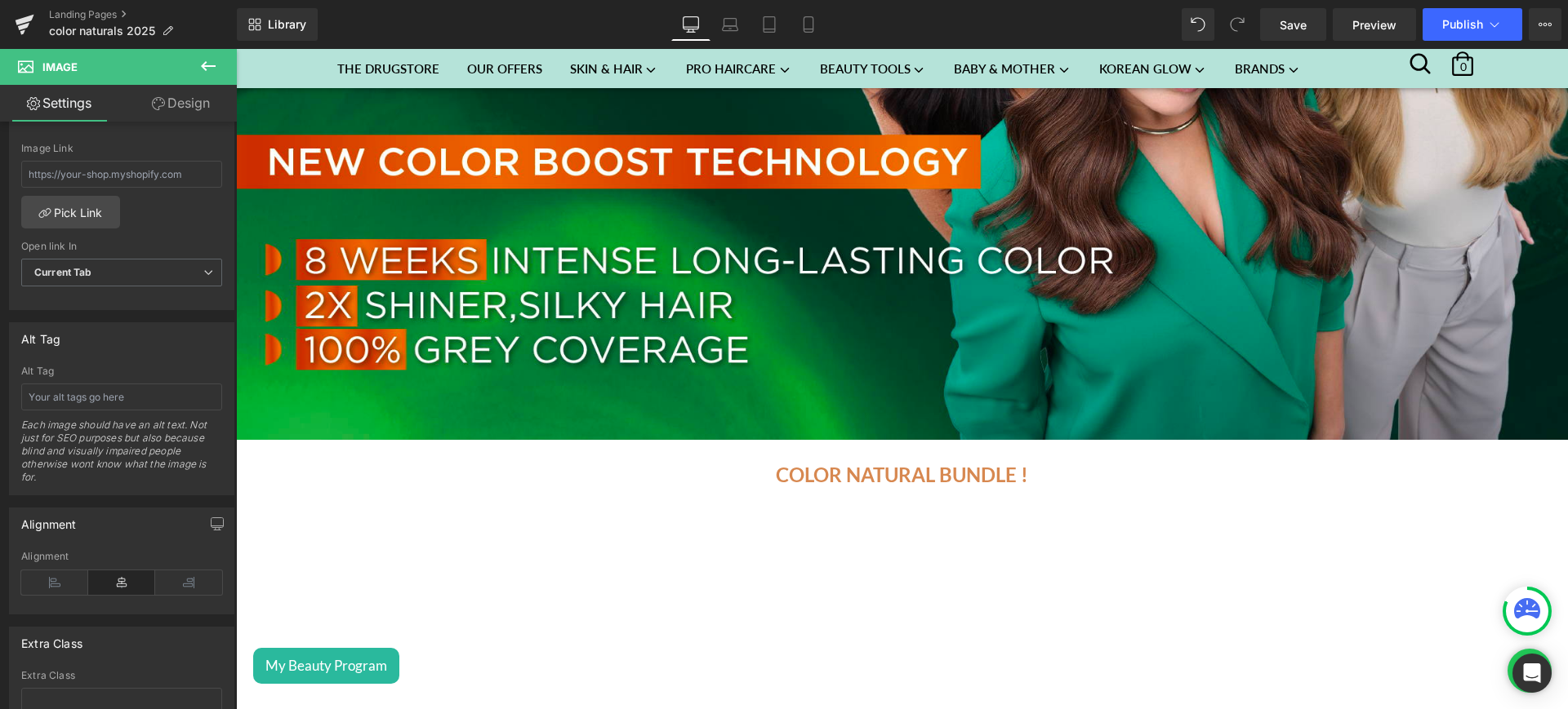
scroll to position [383, 0]
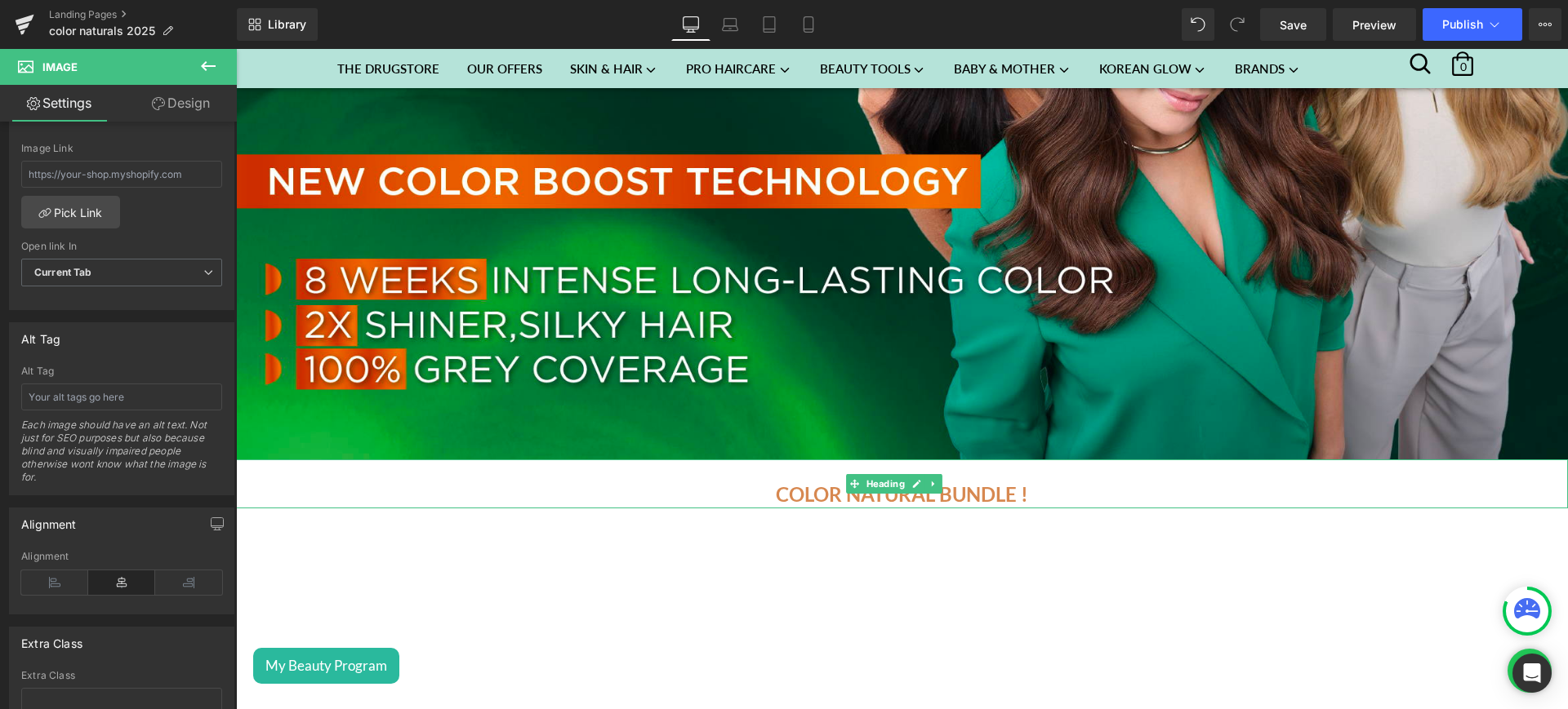
click at [976, 492] on u "COLOR NATURAL BUNDLE !" at bounding box center [902, 494] width 252 height 23
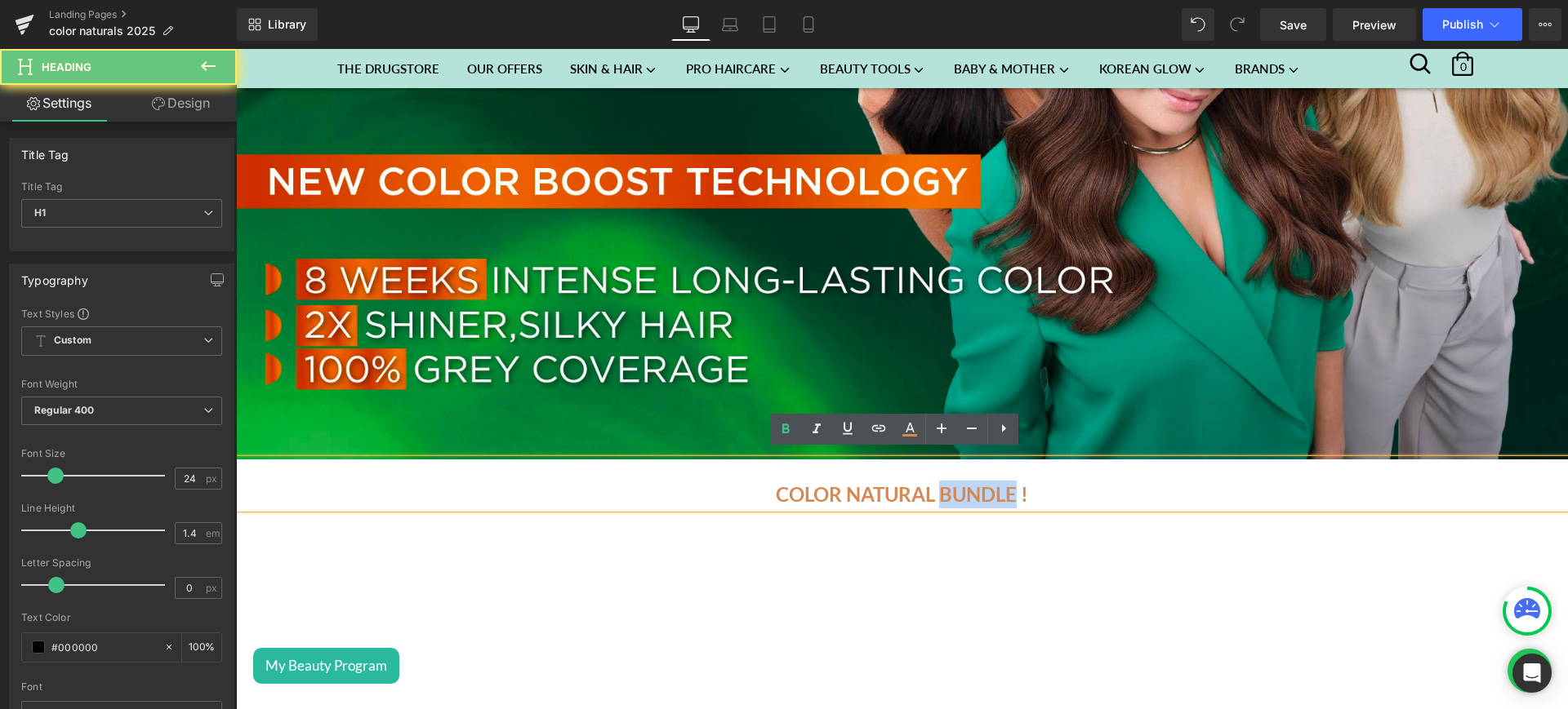
click at [976, 492] on u "COLOR NATURAL BUNDLE !" at bounding box center [902, 494] width 252 height 23
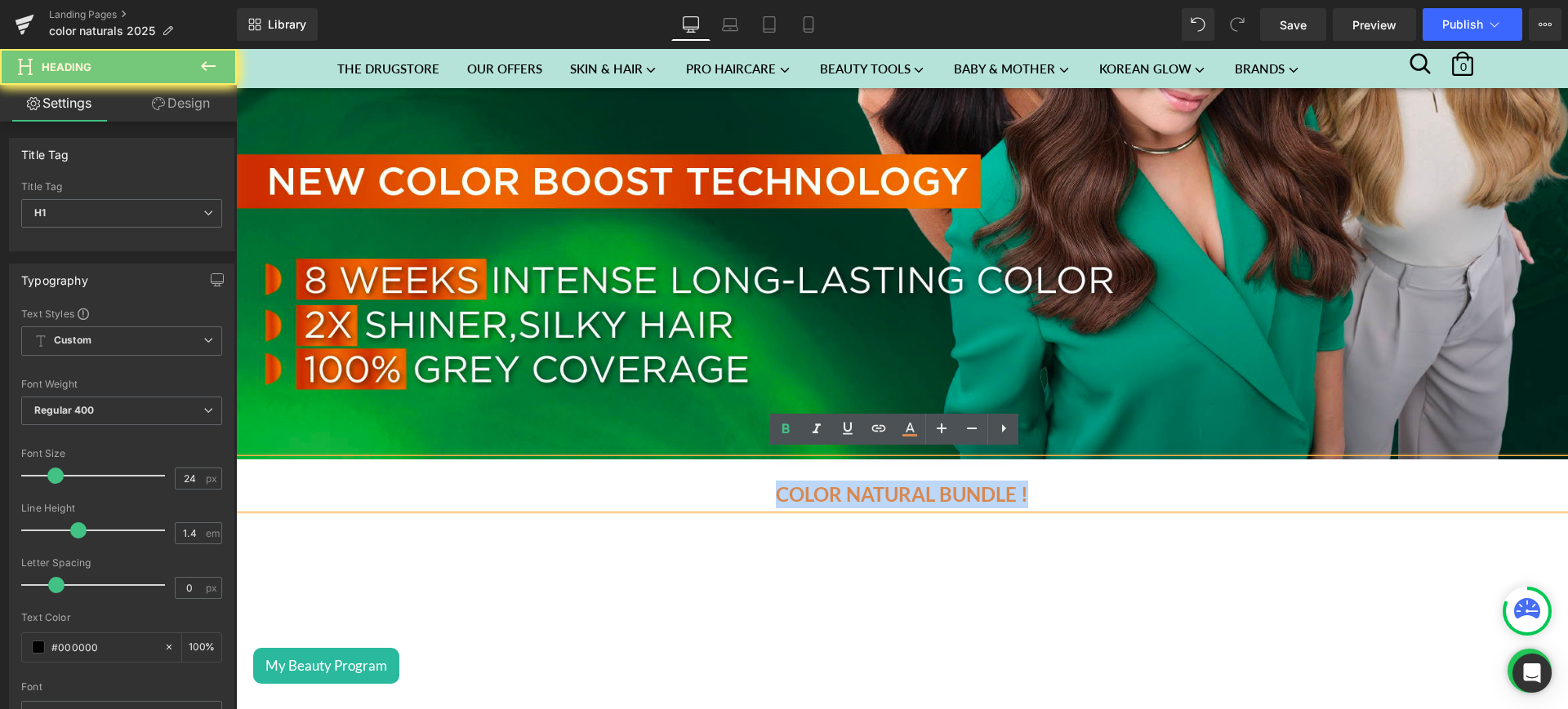
click at [976, 492] on u "COLOR NATURAL BUNDLE !" at bounding box center [902, 494] width 252 height 23
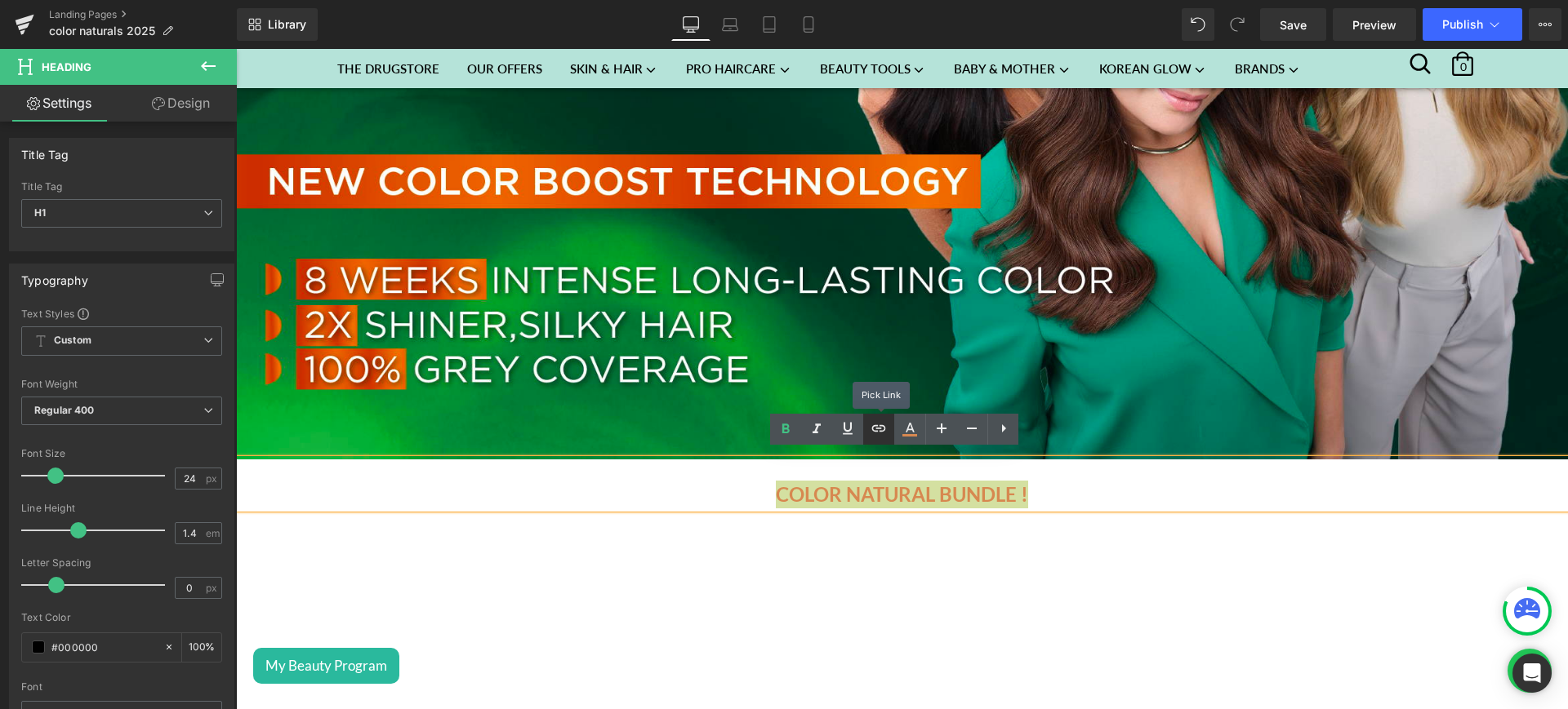
click at [871, 434] on icon at bounding box center [879, 429] width 20 height 20
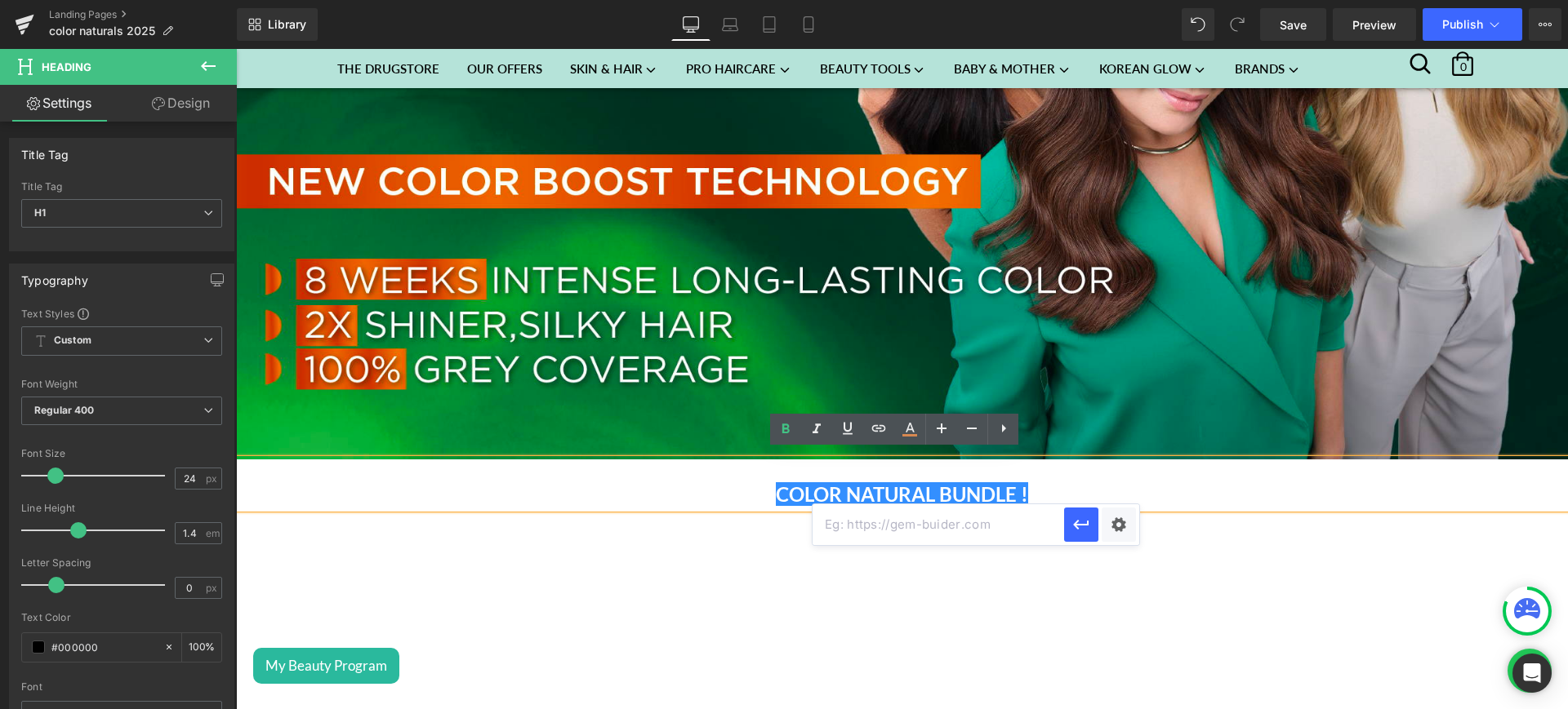
click at [875, 537] on input "text" at bounding box center [938, 525] width 251 height 41
paste input "Color Naturals"
type input "Color Naturals"
click at [921, 530] on input "Color Naturals" at bounding box center [938, 525] width 251 height 41
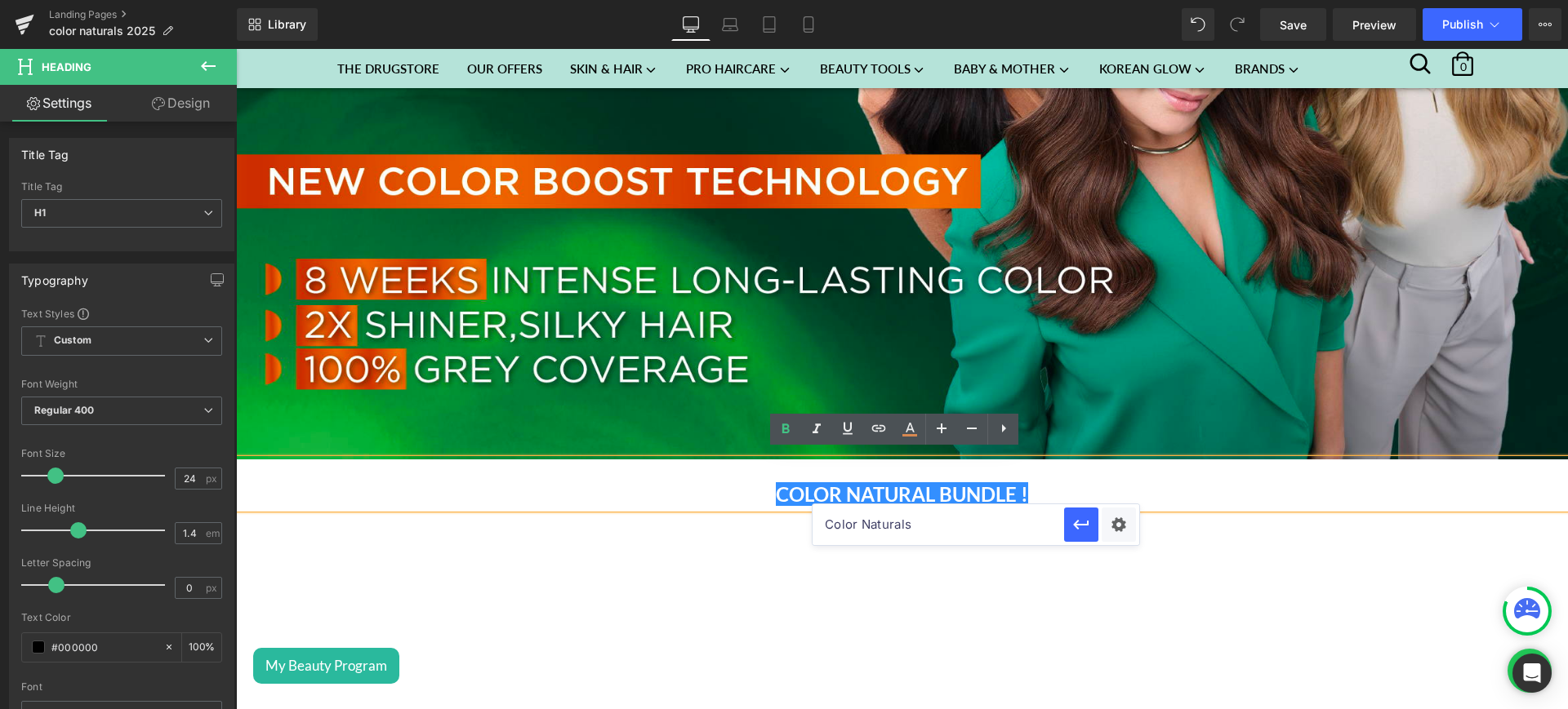
click at [921, 530] on input "Color Naturals" at bounding box center [938, 525] width 251 height 41
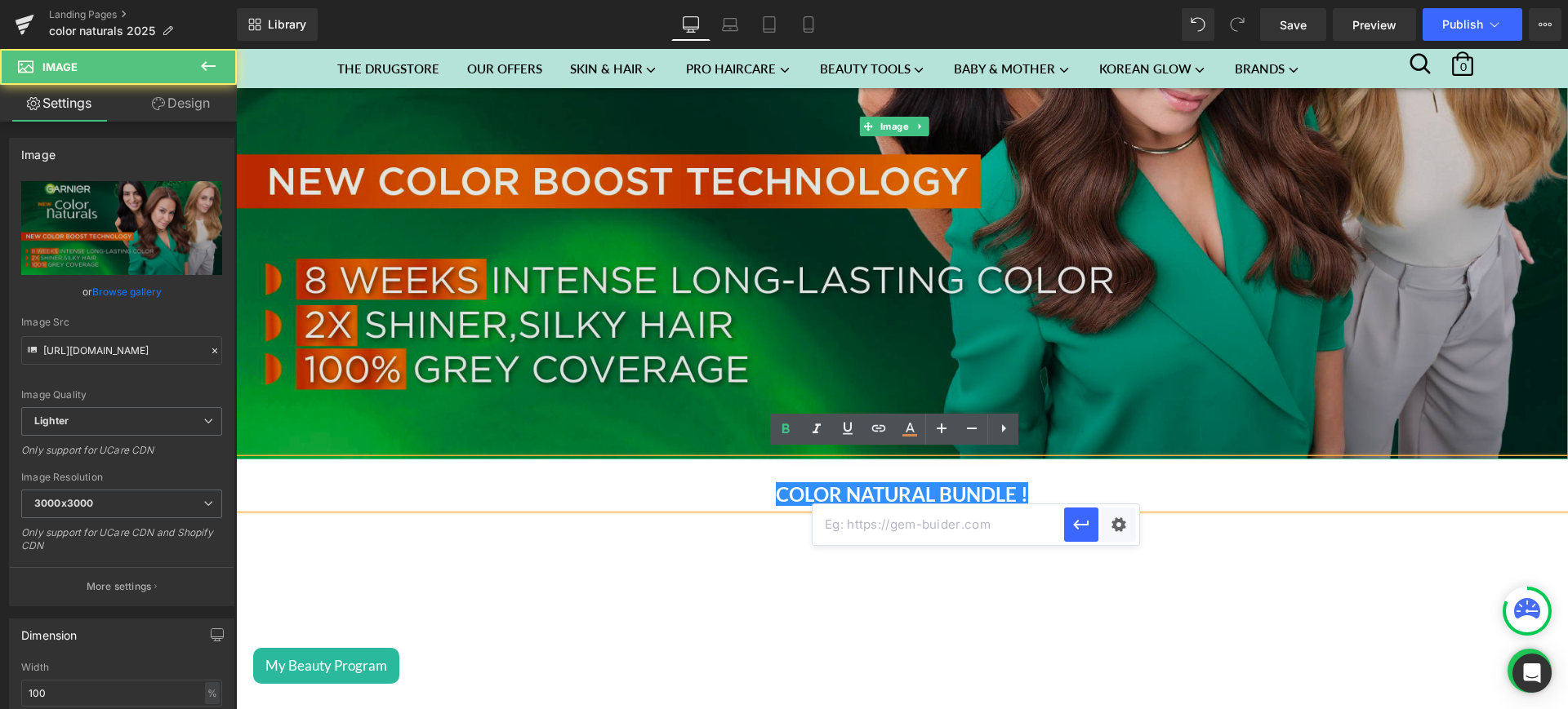
click at [539, 259] on img at bounding box center [902, 126] width 1332 height 667
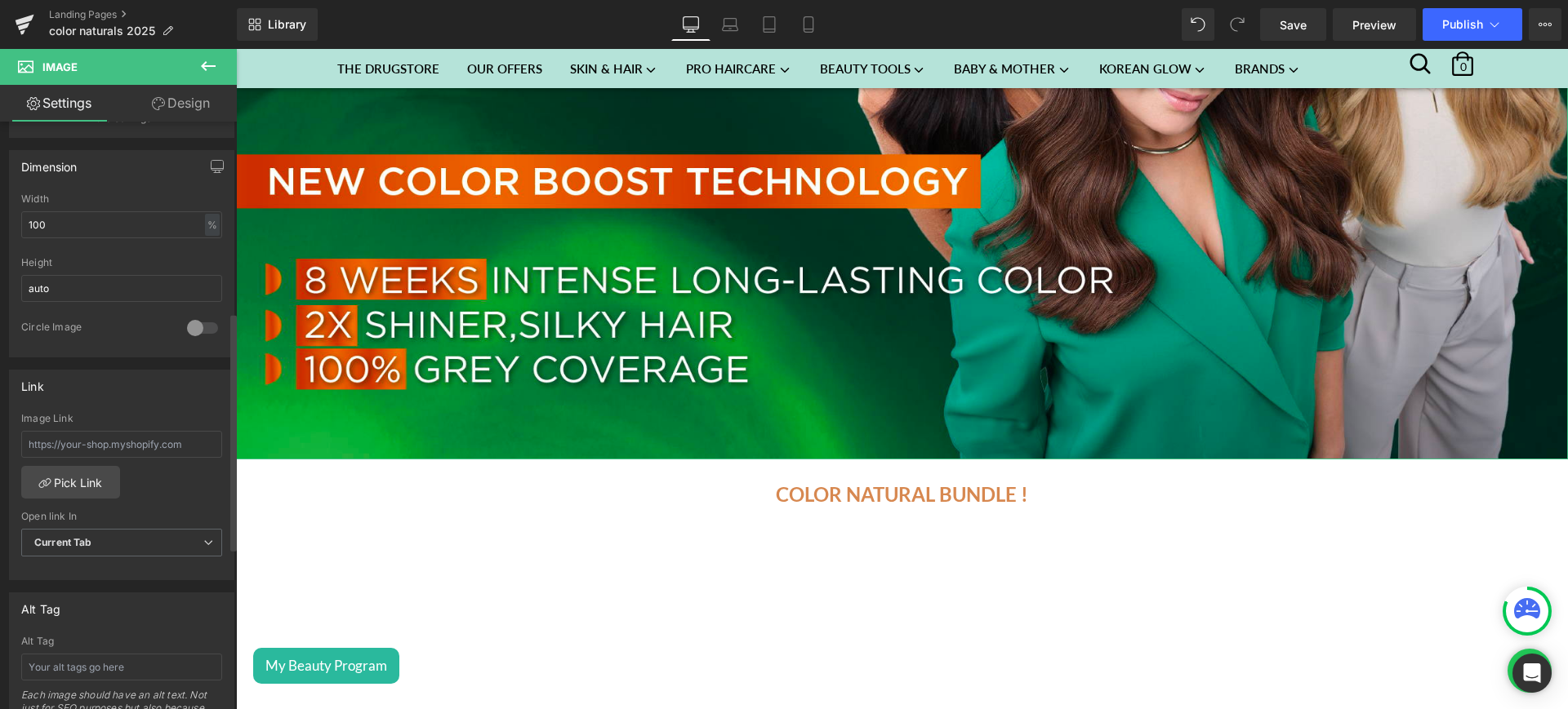
scroll to position [471, 0]
click at [70, 490] on link "Pick Link" at bounding box center [70, 480] width 99 height 33
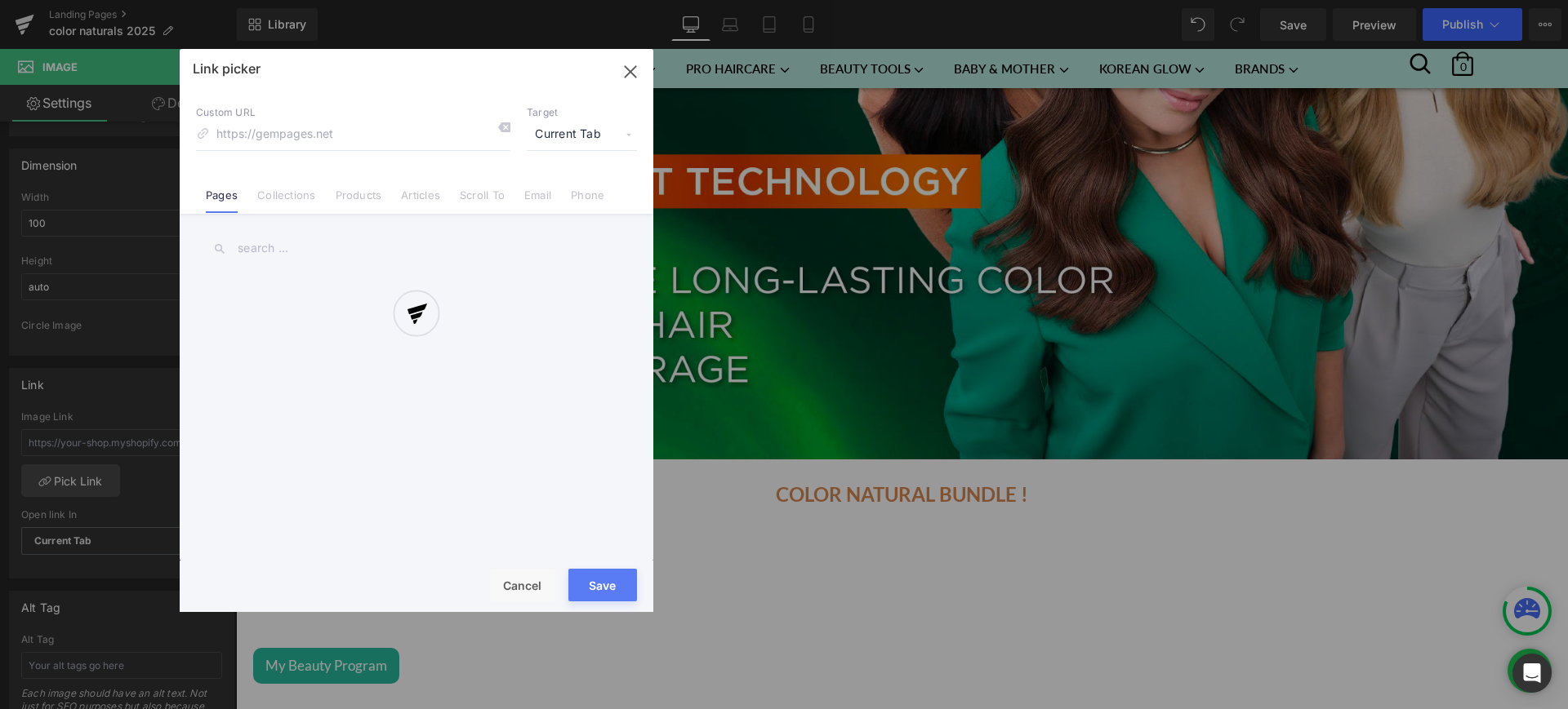
click at [296, 200] on div "Link picker Back to Library Insert Custom URL Target Current Tab Current Tab Ne…" at bounding box center [417, 331] width 474 height 564
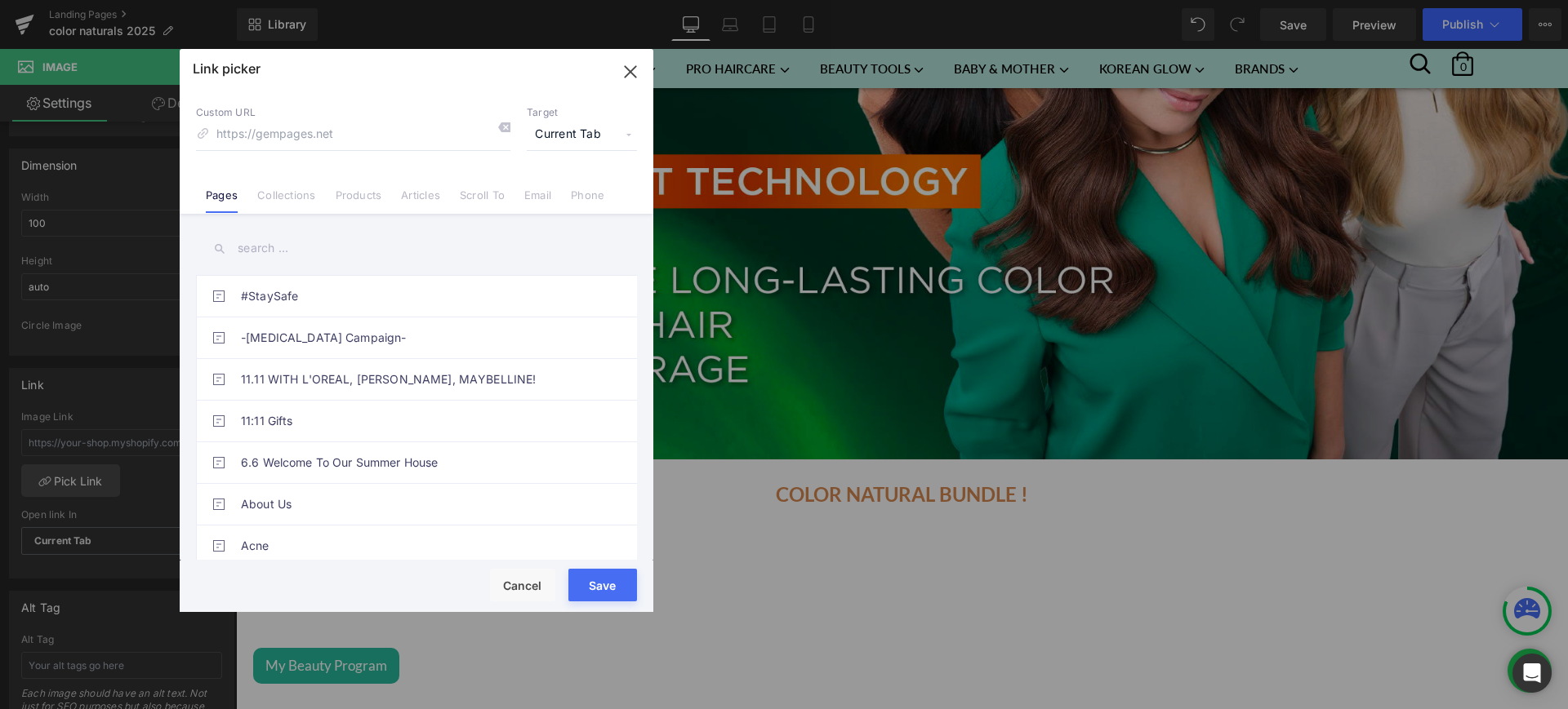
click at [296, 200] on link "Collections" at bounding box center [286, 201] width 58 height 24
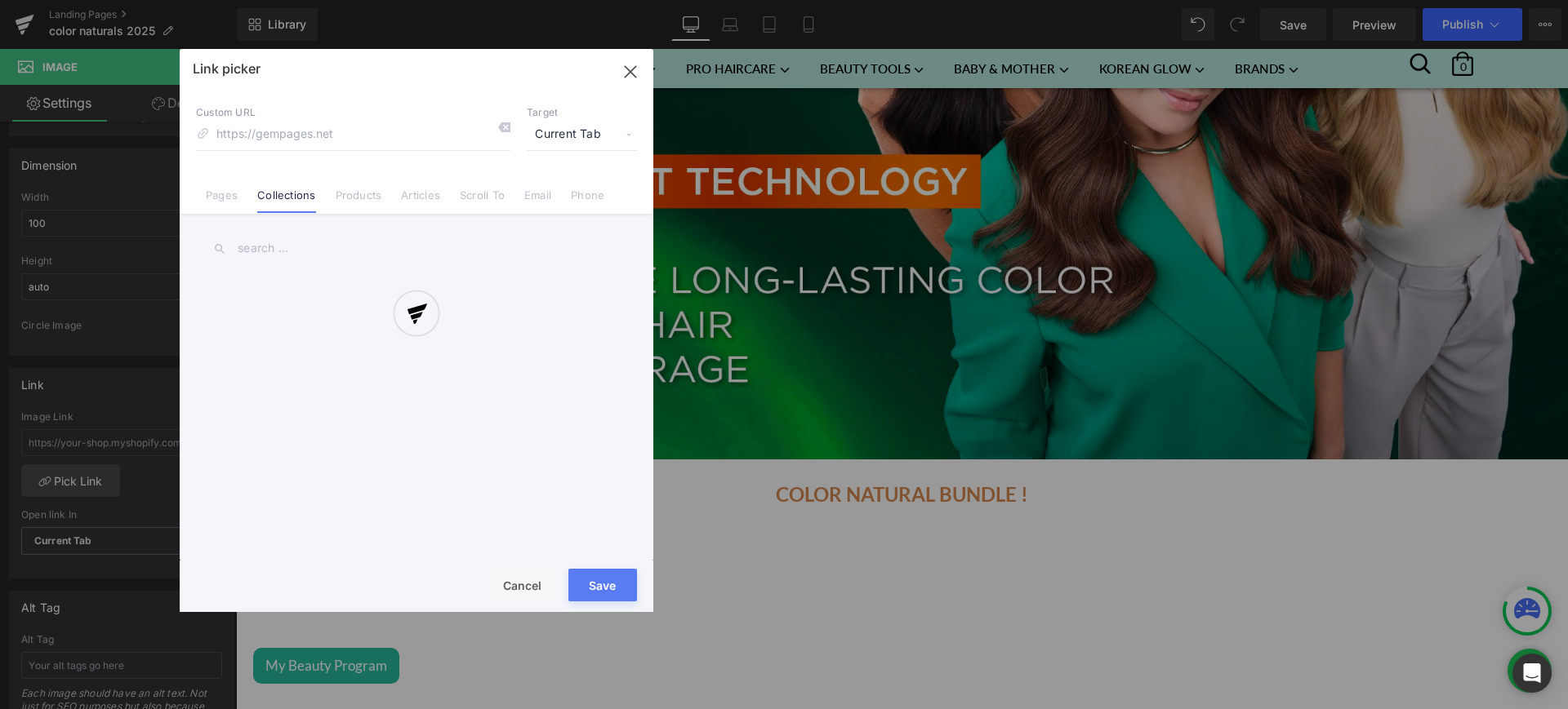
click at [270, 242] on div at bounding box center [417, 331] width 474 height 564
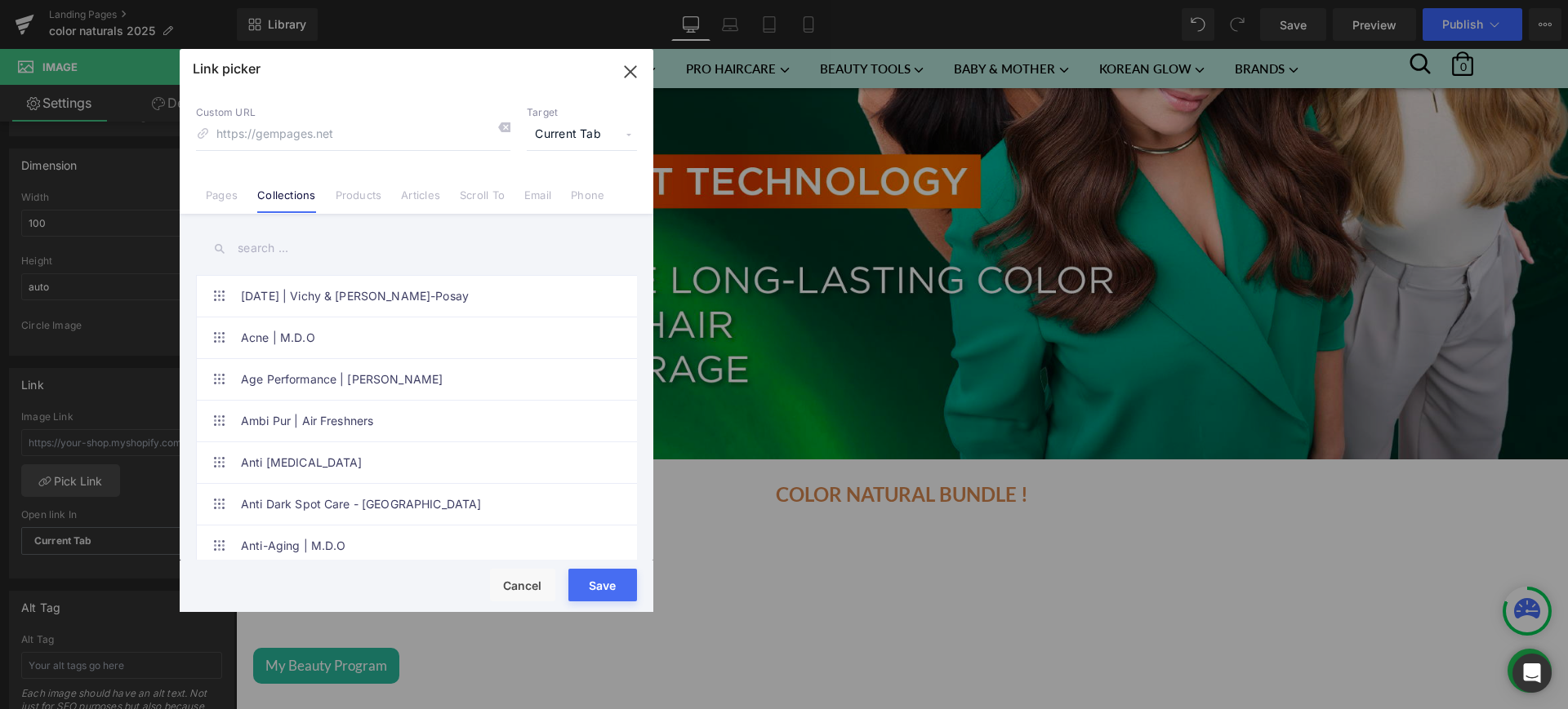
click at [262, 261] on input "text" at bounding box center [417, 248] width 441 height 37
paste input "Color Naturals"
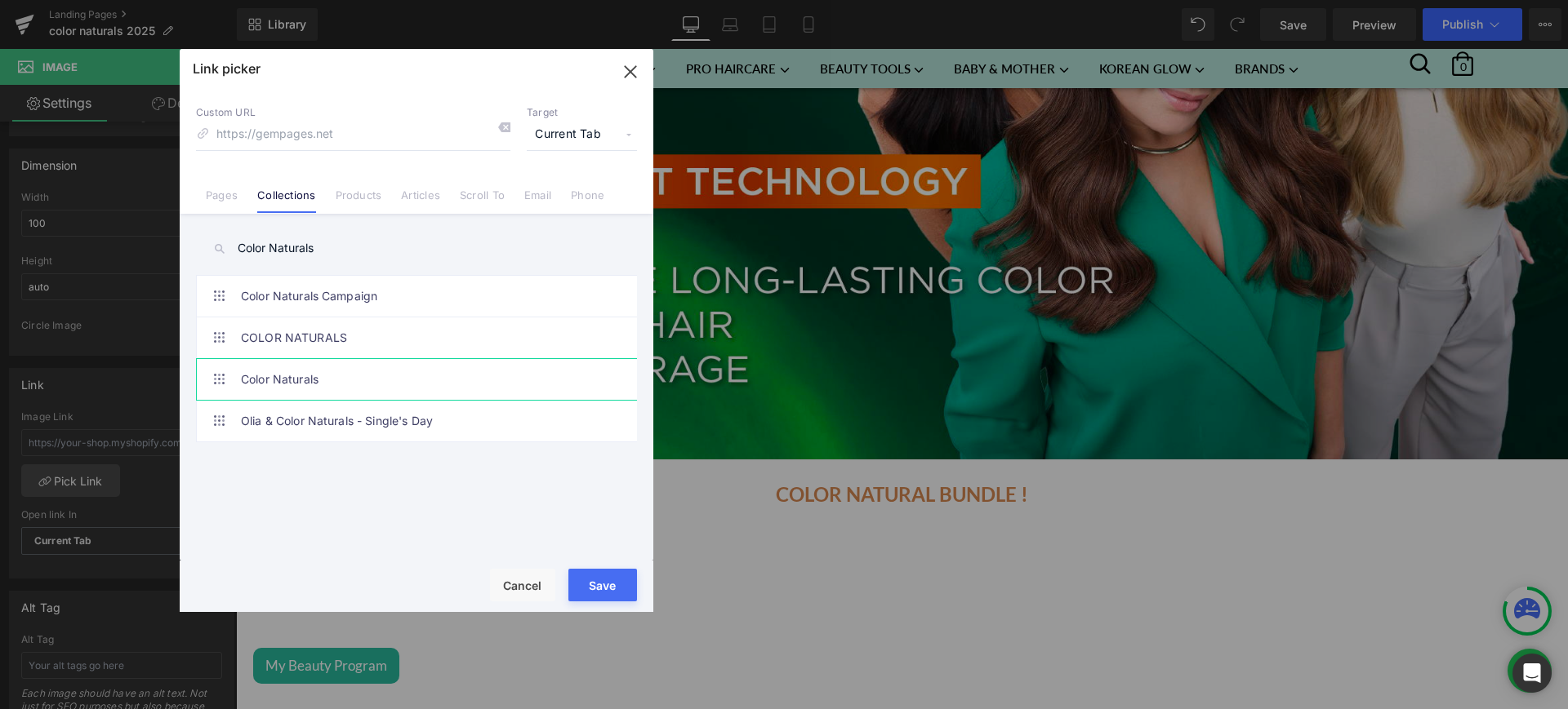
type input "Color Naturals"
click at [333, 374] on link "Color Naturals" at bounding box center [421, 379] width 360 height 41
click at [578, 587] on button "Save" at bounding box center [603, 585] width 69 height 33
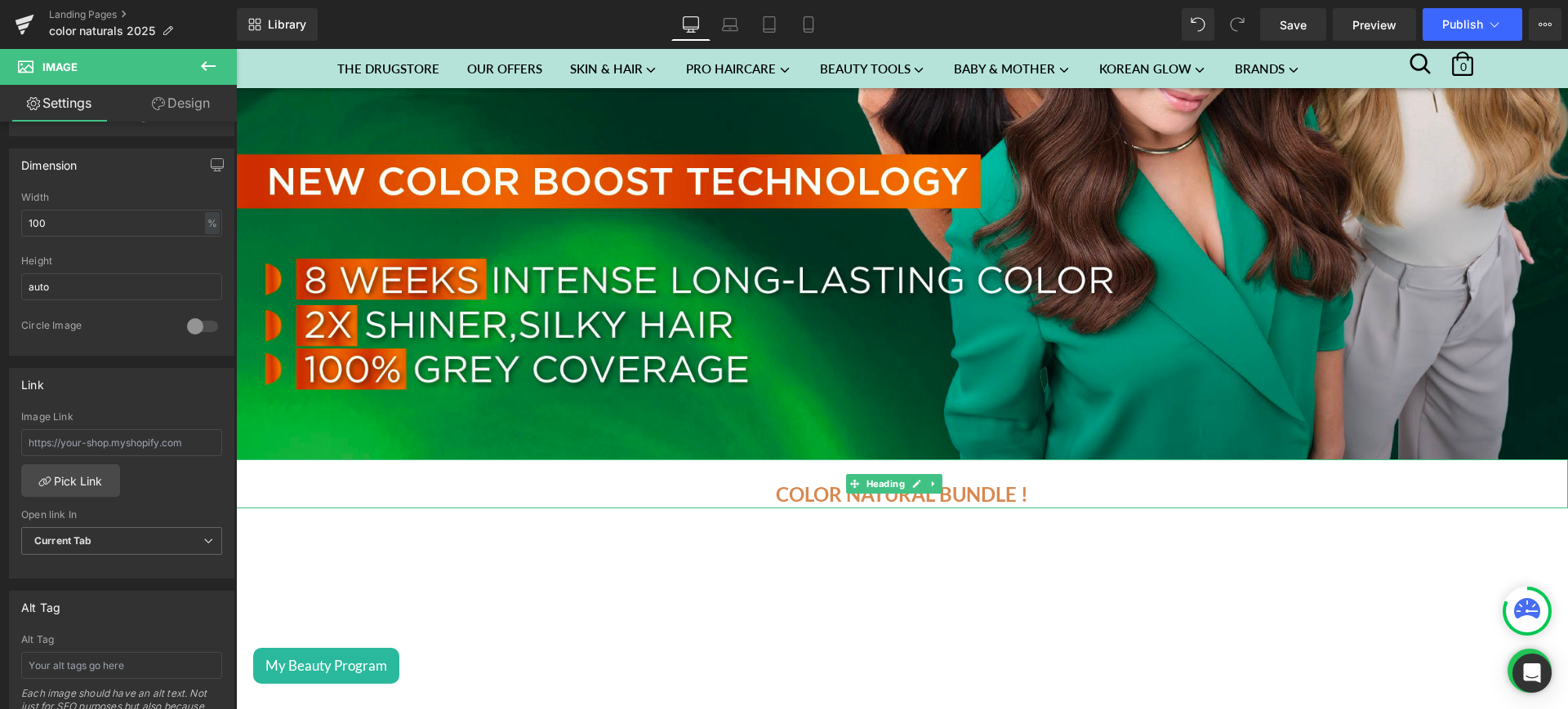
click at [978, 485] on u "COLOR NATURAL BUNDLE !" at bounding box center [902, 494] width 252 height 23
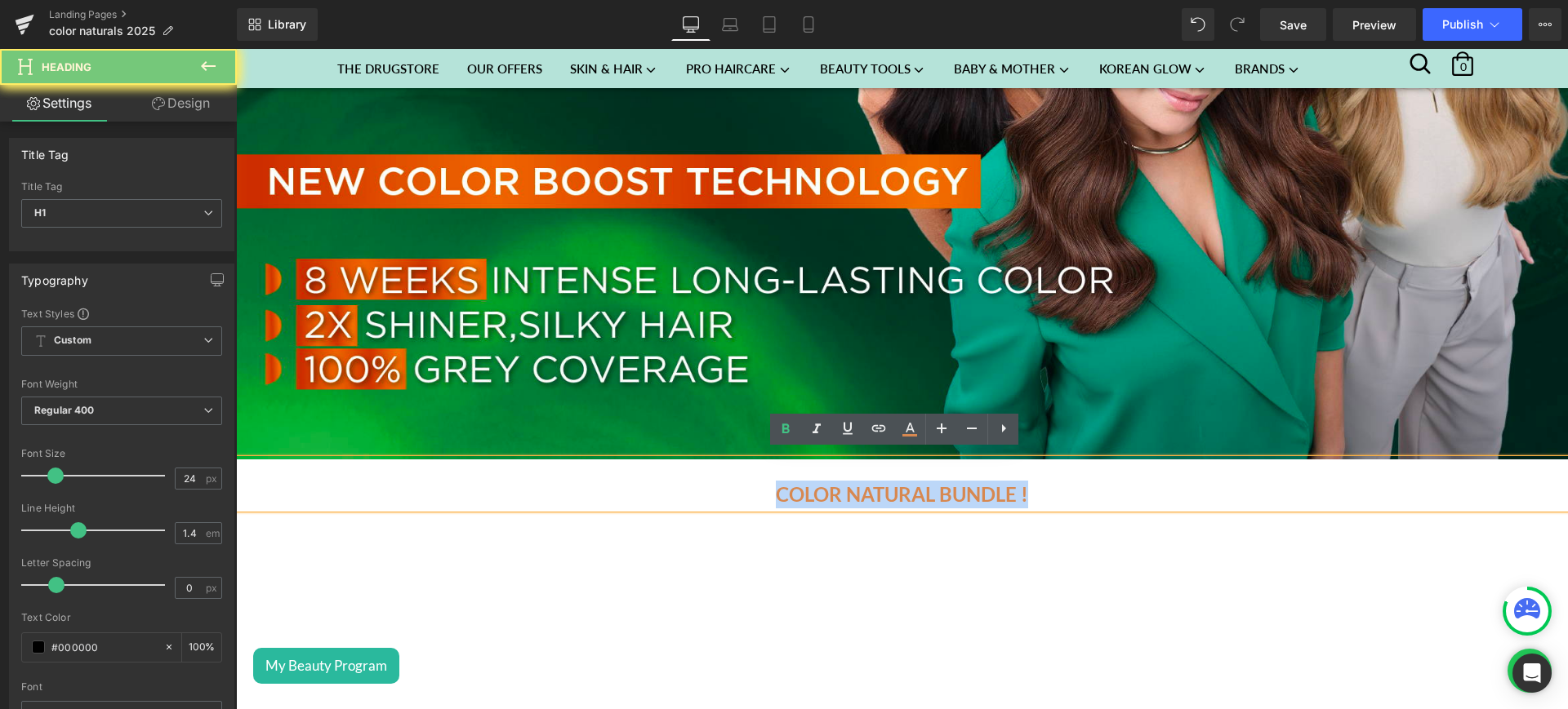
click at [978, 485] on u "COLOR NATURAL BUNDLE !" at bounding box center [902, 494] width 252 height 23
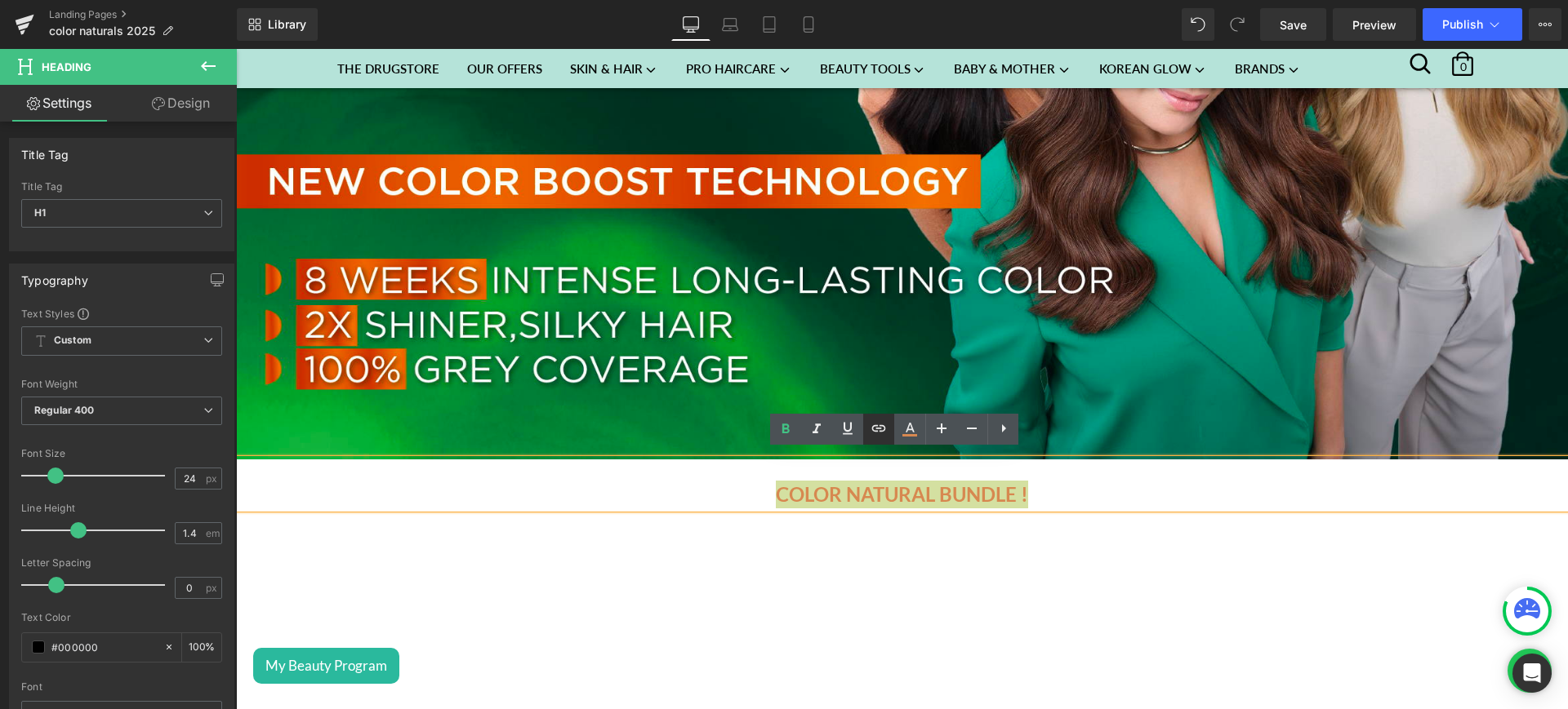
click at [885, 433] on icon at bounding box center [879, 429] width 20 height 20
click at [871, 520] on input "text" at bounding box center [938, 525] width 251 height 41
paste input "[URL][DOMAIN_NAME]"
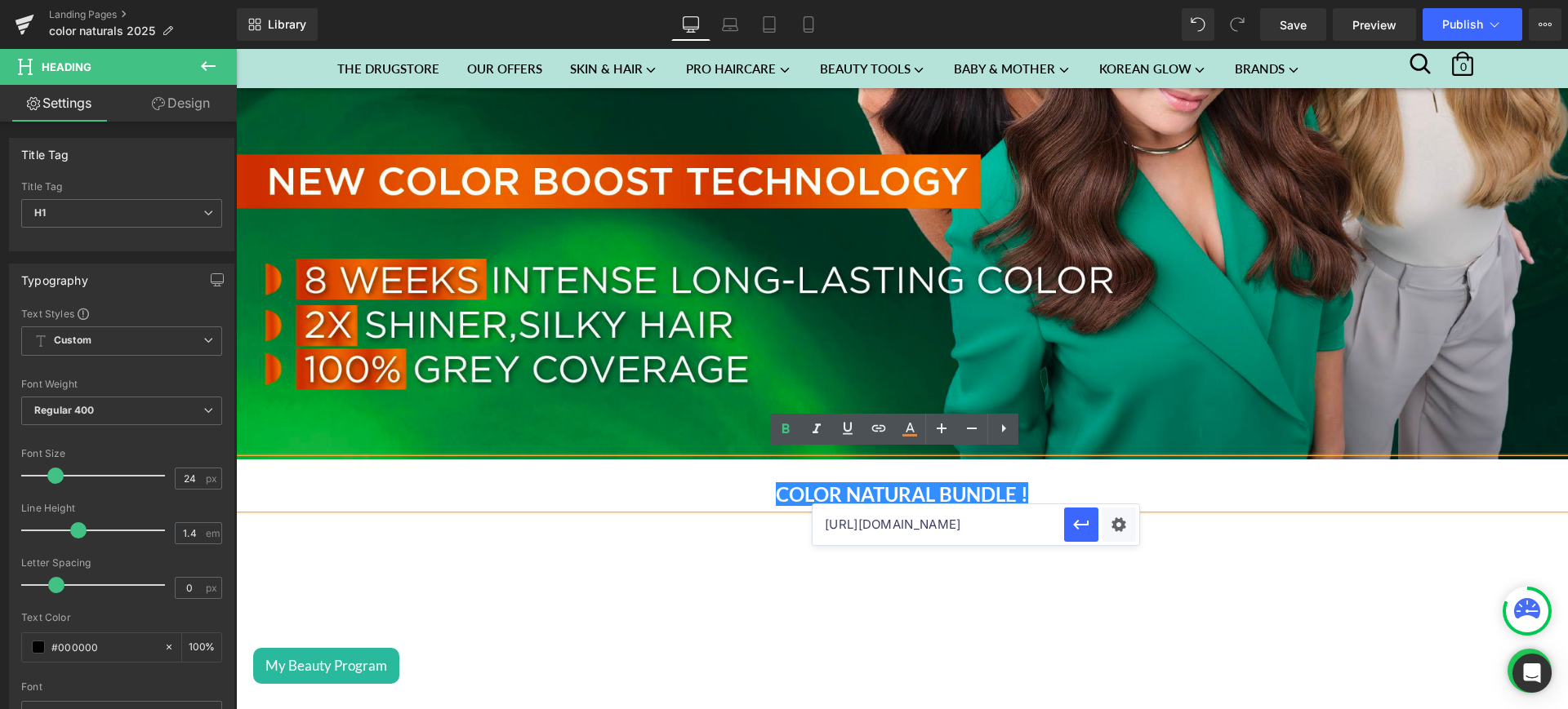
scroll to position [0, 80]
type input "[URL][DOMAIN_NAME]"
click at [1089, 533] on icon "button" at bounding box center [1082, 525] width 20 height 20
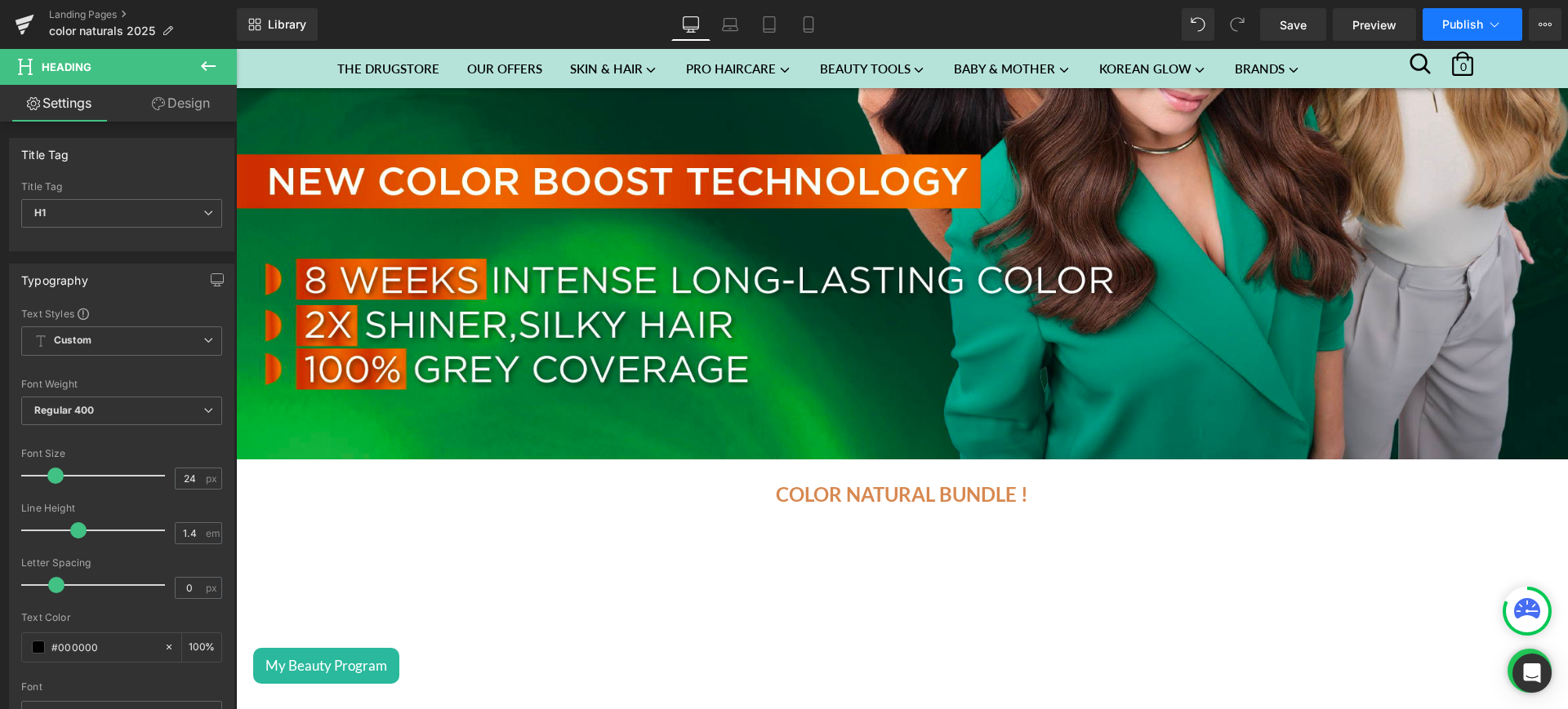
click at [1466, 10] on button "Publish" at bounding box center [1473, 24] width 99 height 33
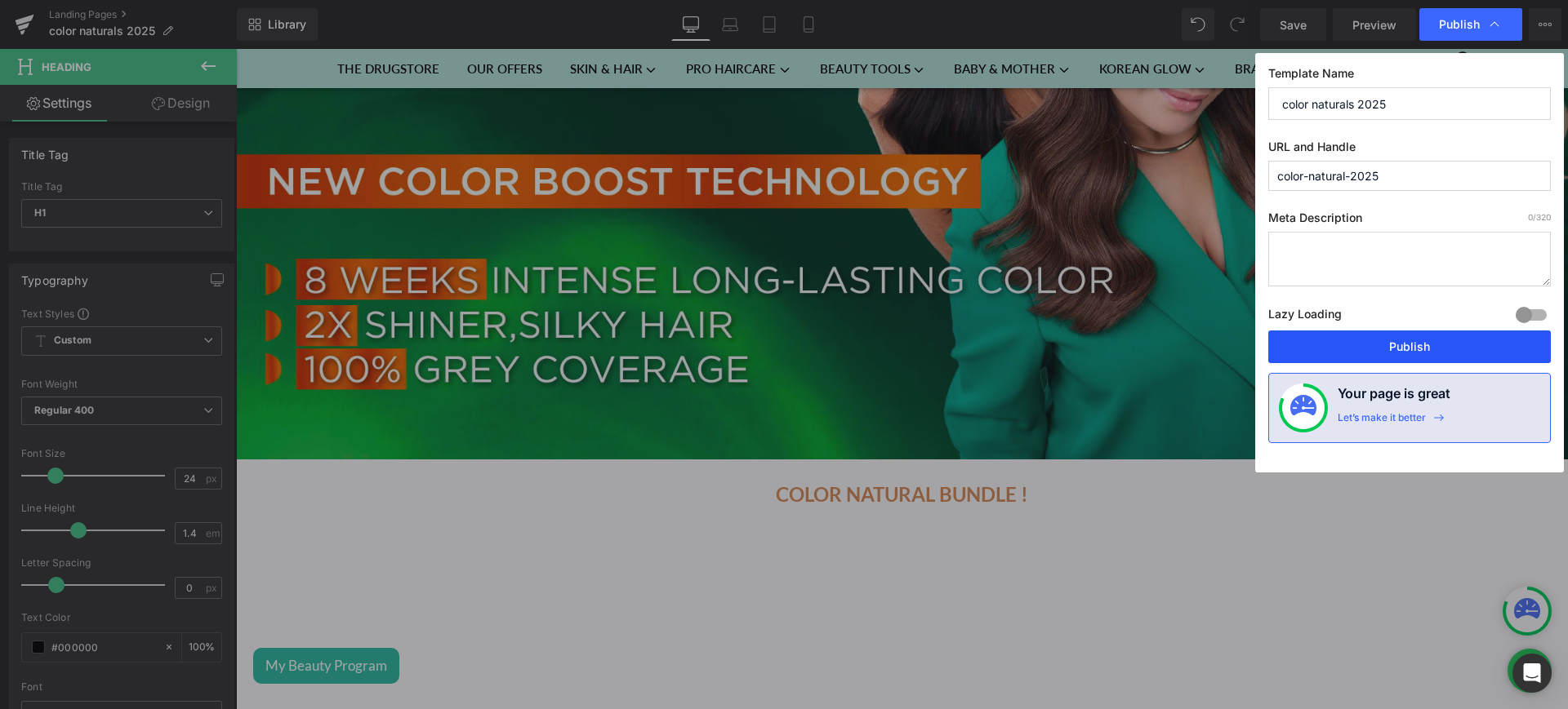
click at [1376, 337] on button "Publish" at bounding box center [1410, 347] width 283 height 33
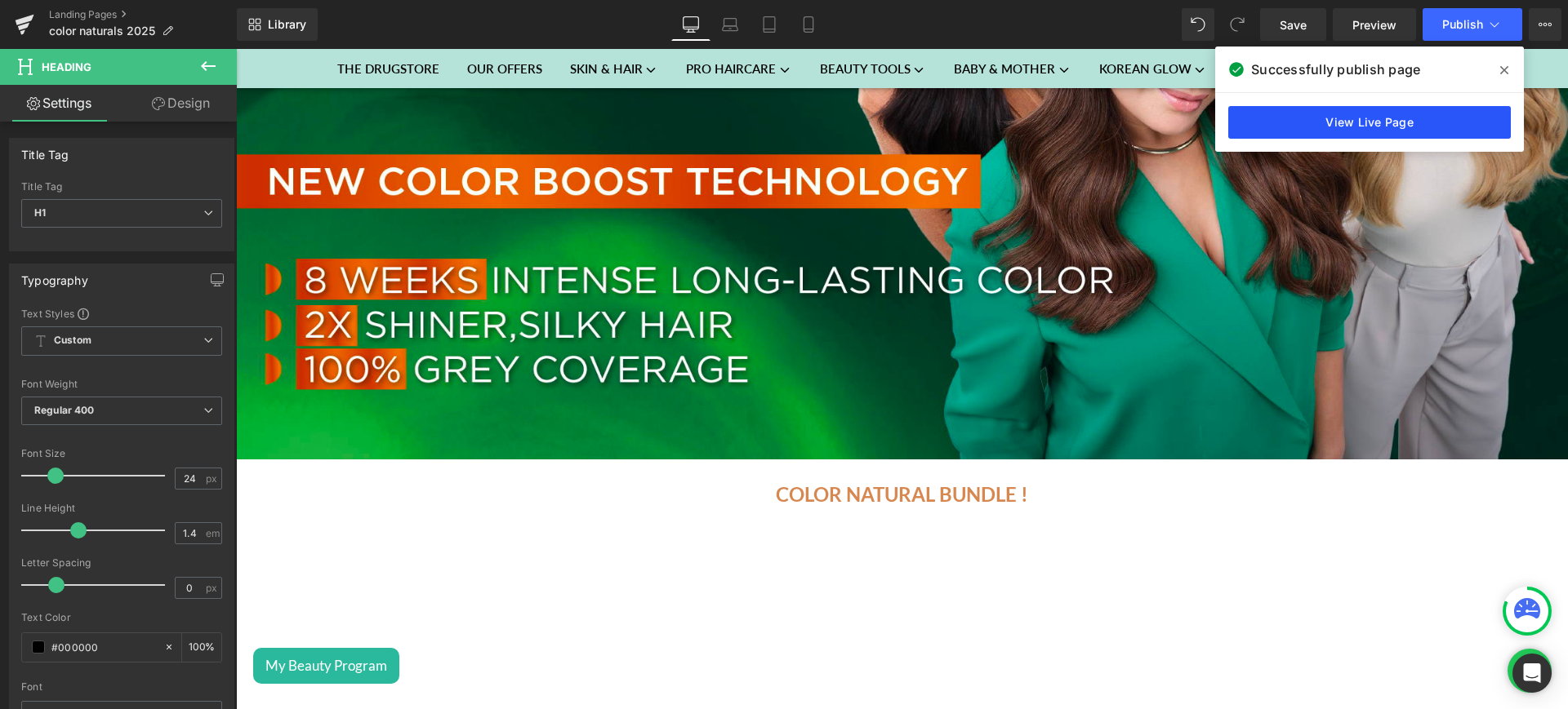
click at [1349, 125] on link "View Live Page" at bounding box center [1369, 123] width 283 height 33
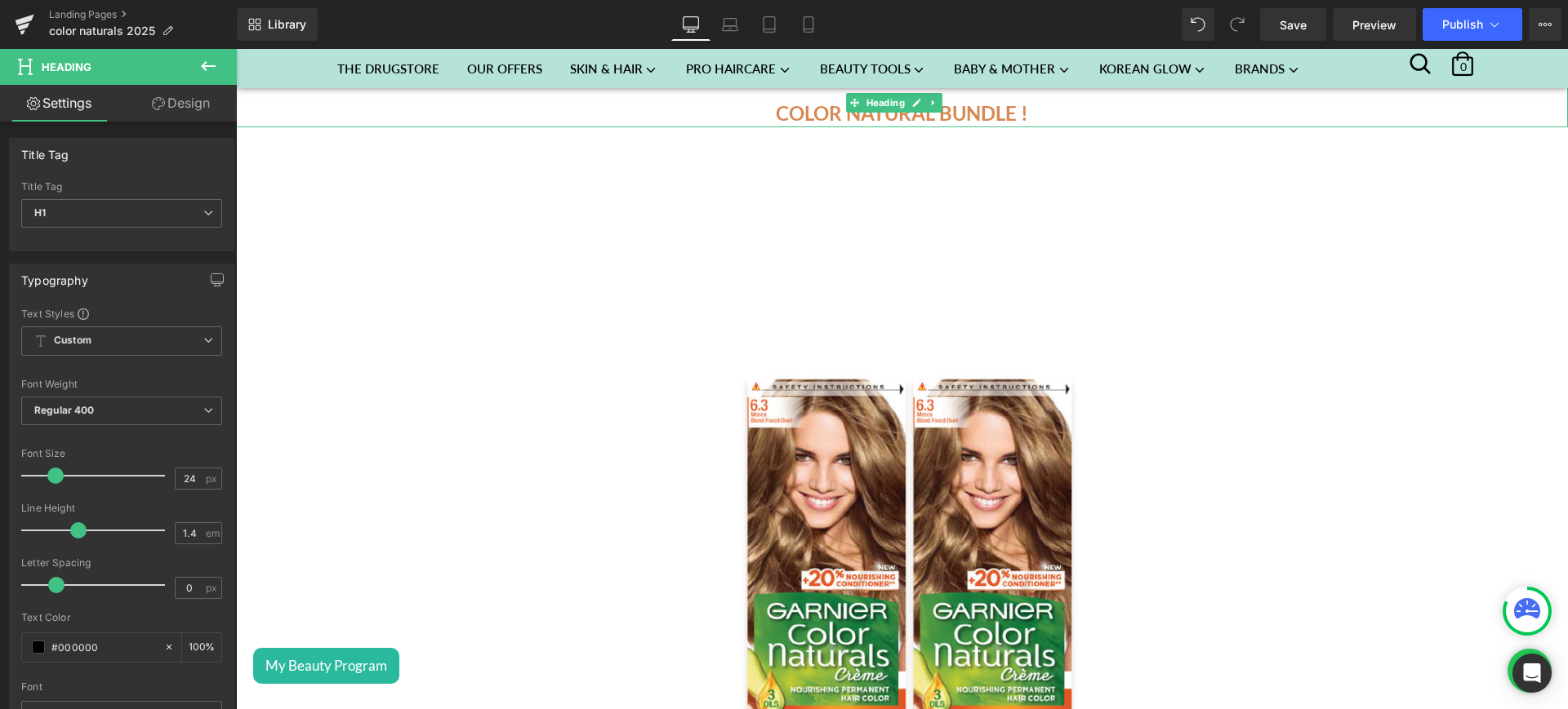
scroll to position [880, 0]
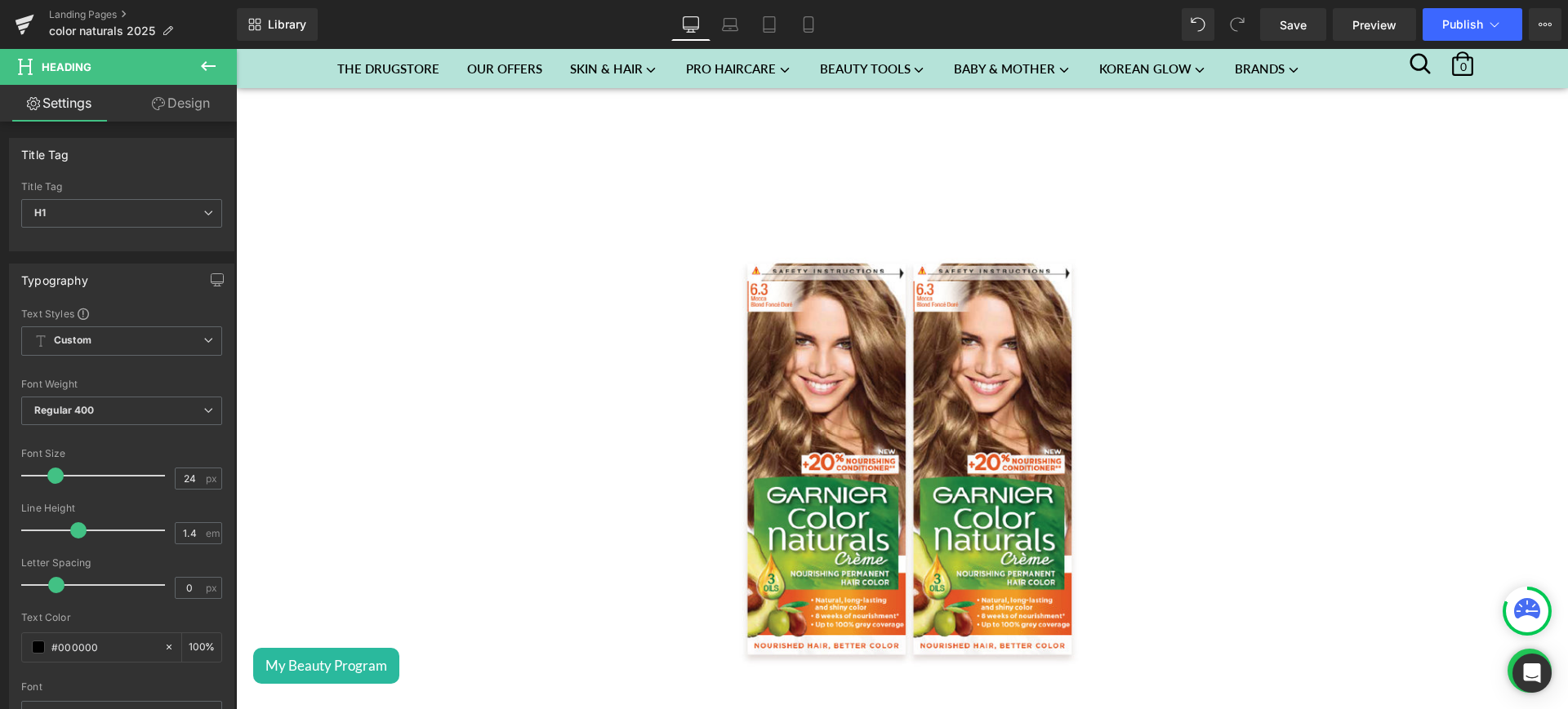
click at [888, 209] on img at bounding box center [902, 431] width 790 height 789
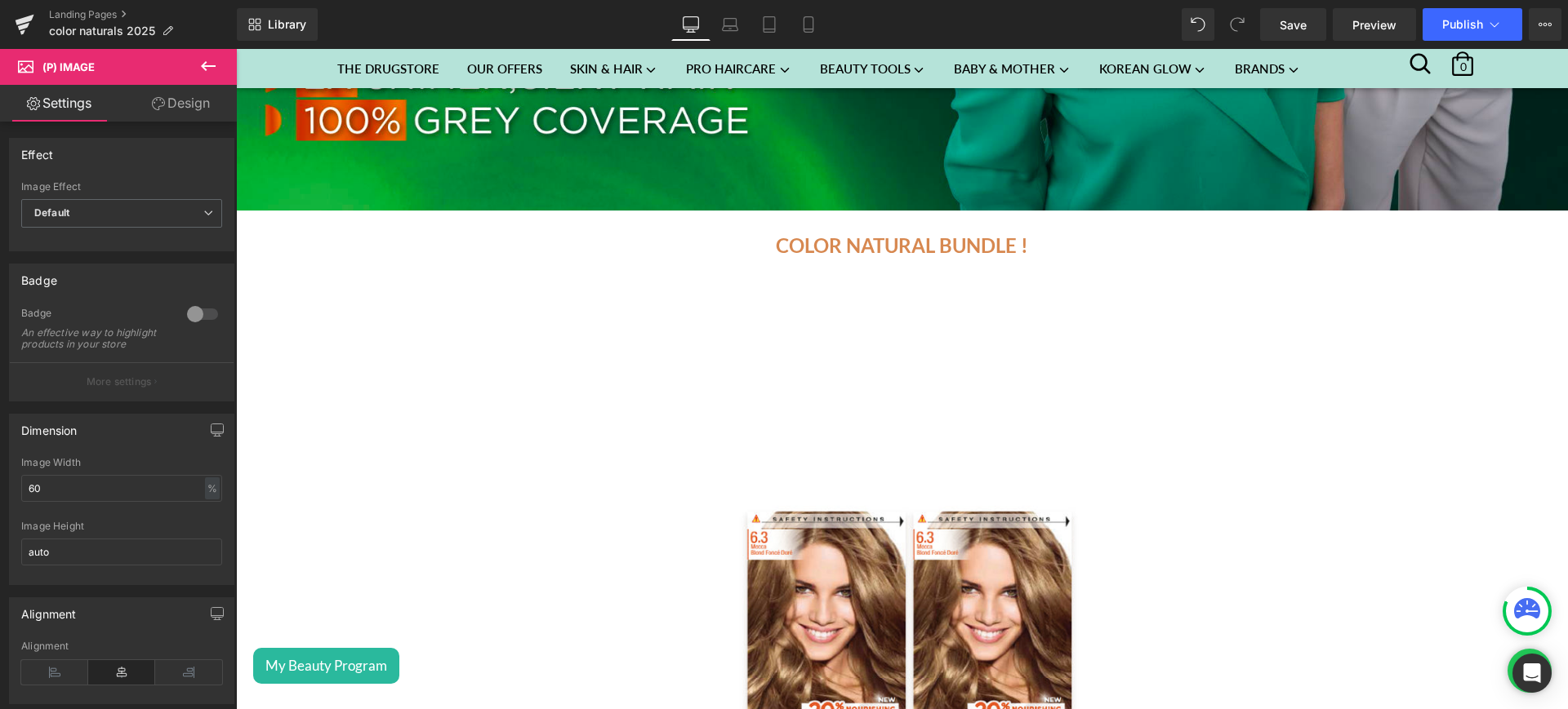
scroll to position [631, 0]
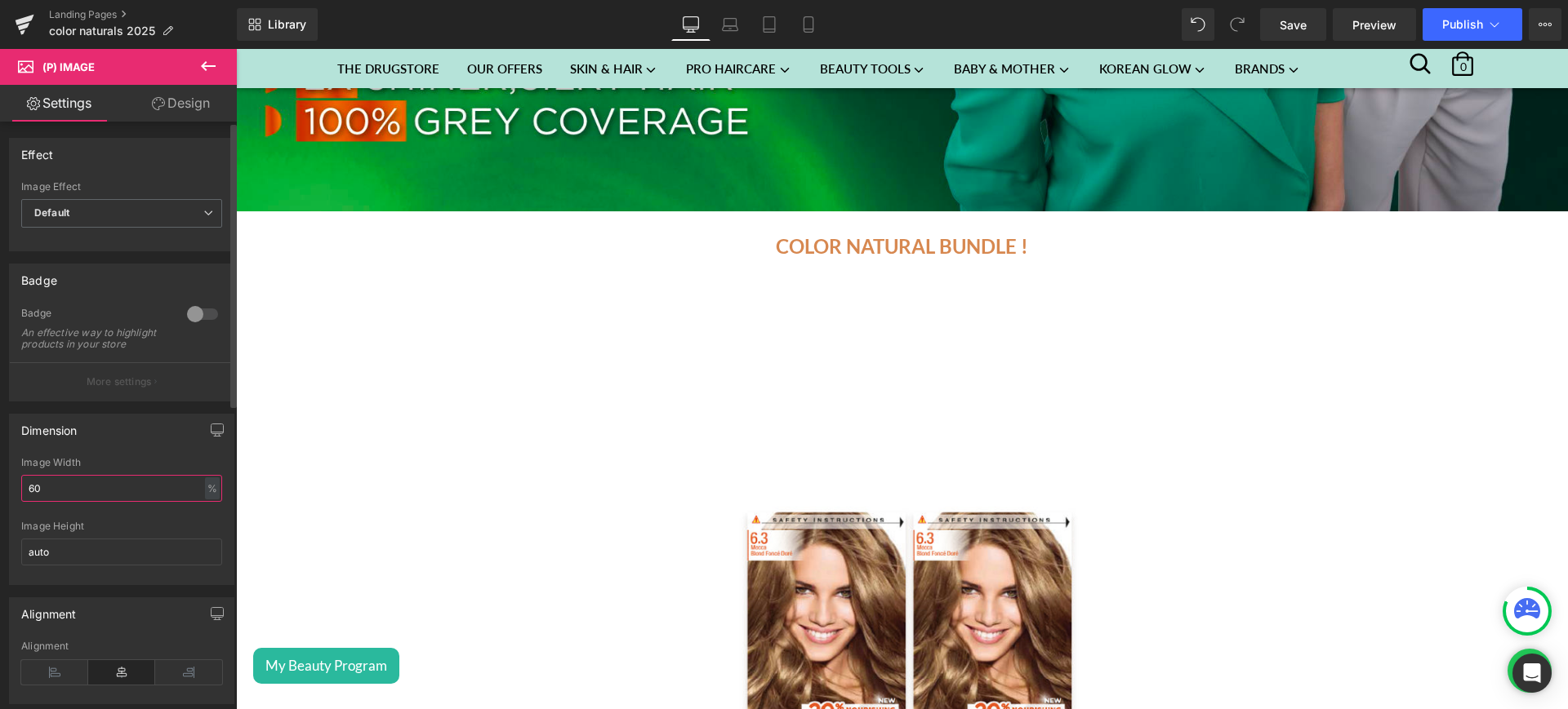
click at [34, 497] on input "60" at bounding box center [122, 489] width 201 height 27
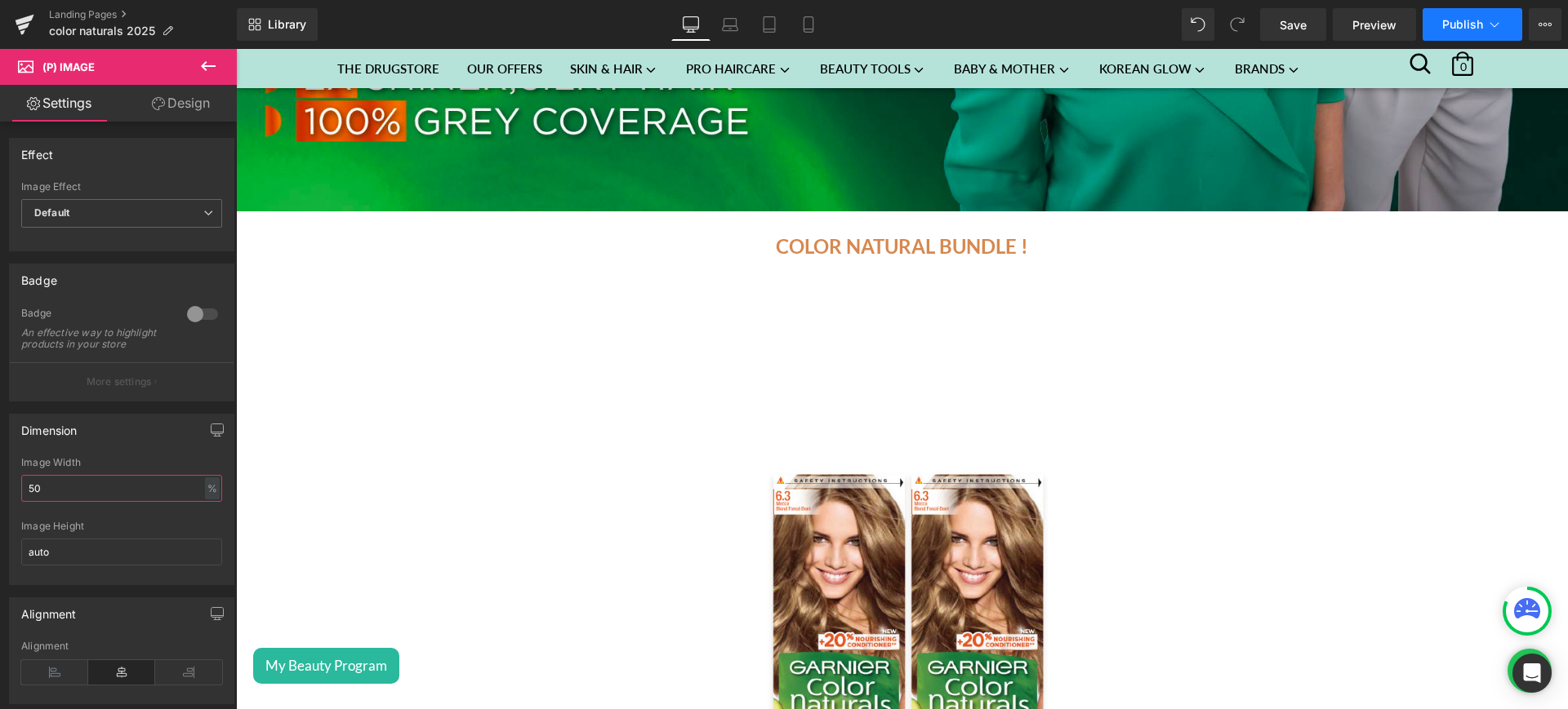
type input "50"
click at [1453, 8] on button "Publish" at bounding box center [1473, 24] width 99 height 33
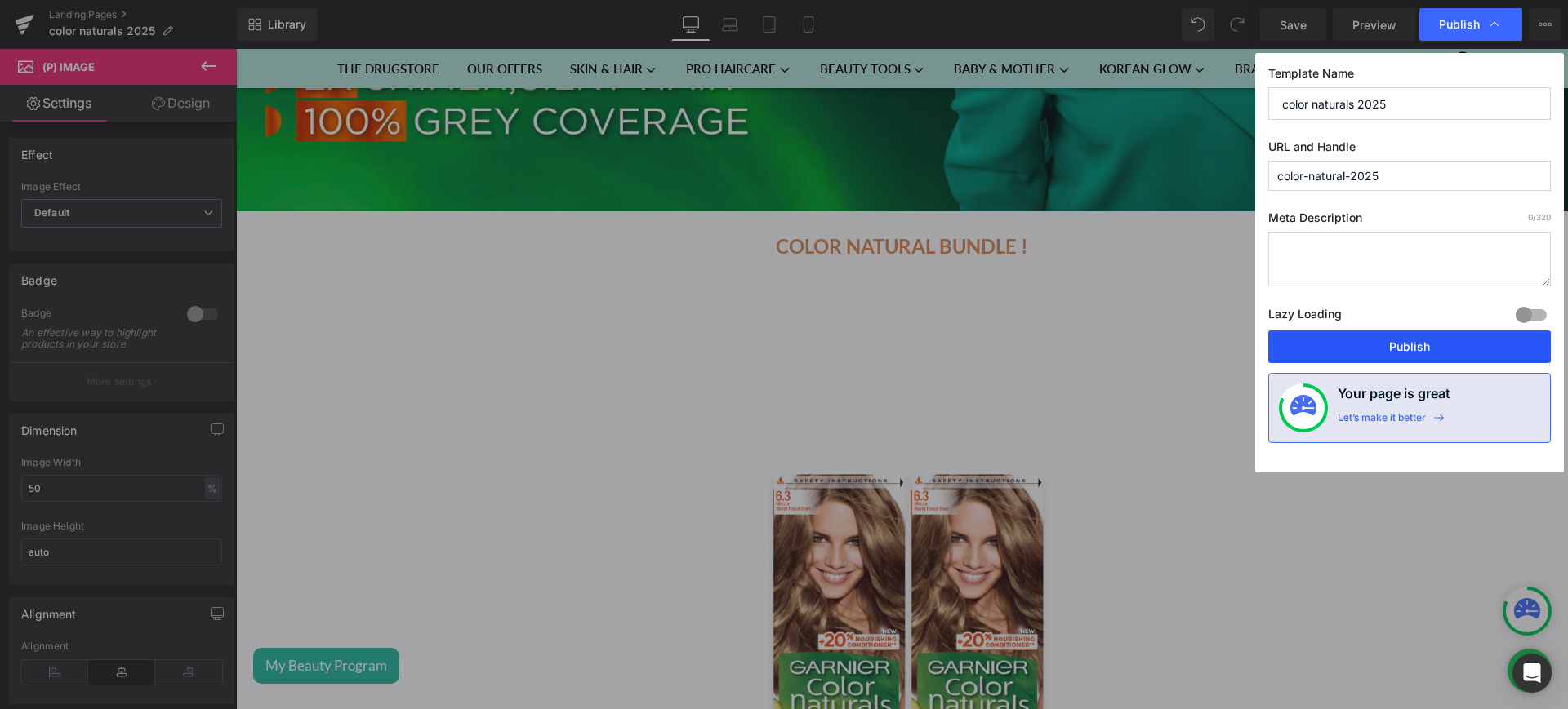
click at [1379, 343] on button "Publish" at bounding box center [1410, 347] width 283 height 33
